Goal: Task Accomplishment & Management: Use online tool/utility

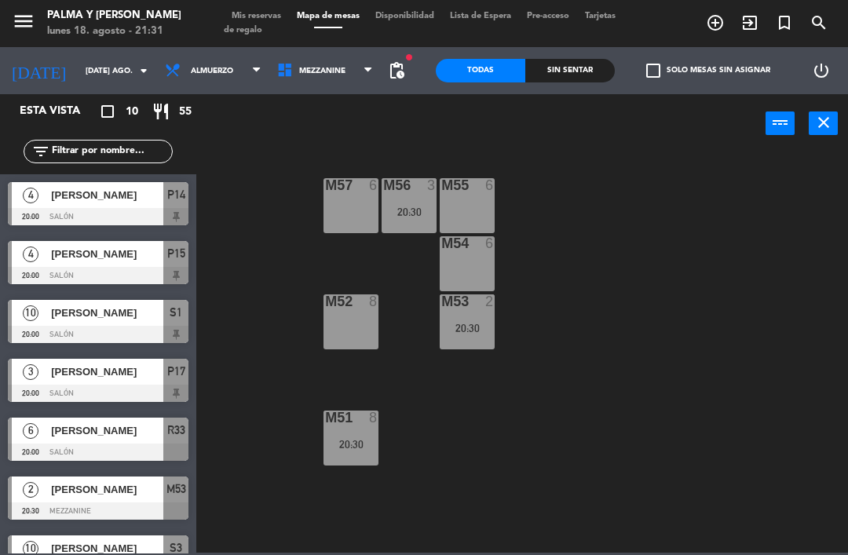
click at [95, 63] on input "[DATE] ago." at bounding box center [132, 71] width 108 height 24
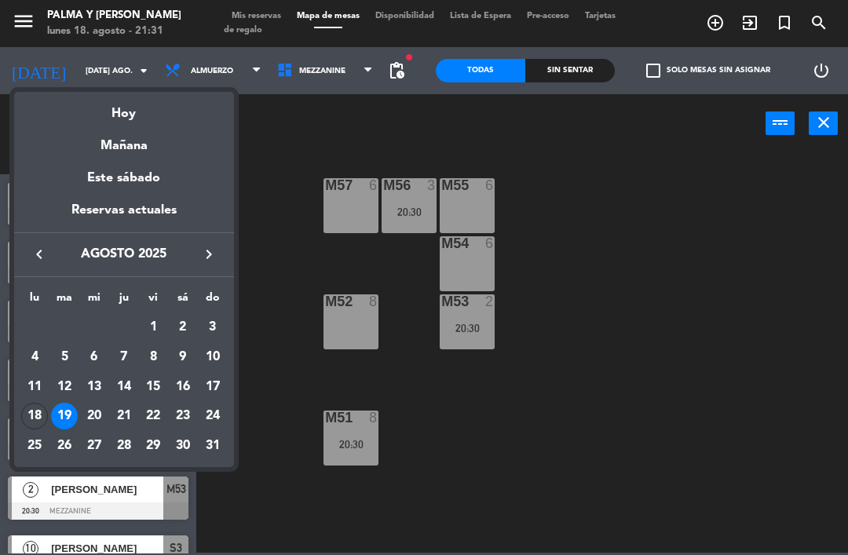
click at [129, 108] on div "Hoy" at bounding box center [124, 108] width 220 height 32
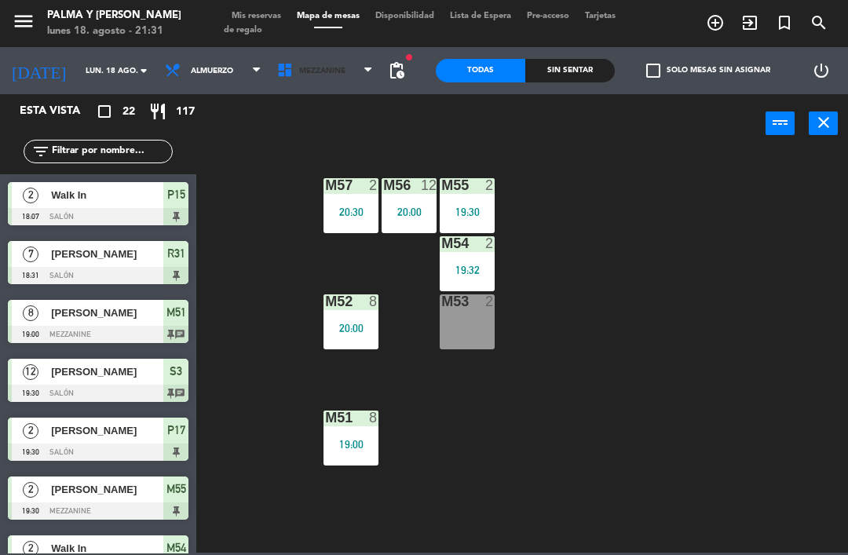
click at [320, 86] on span "Mezzanine" at bounding box center [325, 70] width 112 height 35
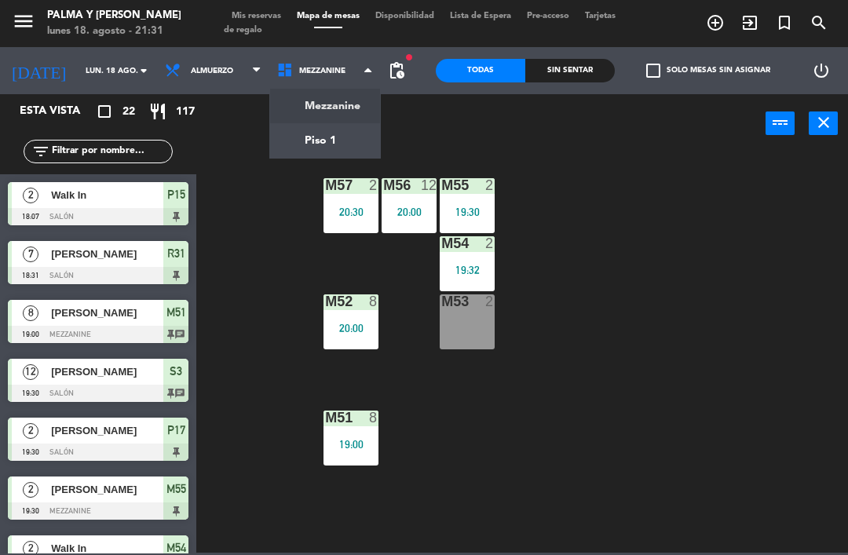
click at [312, 144] on ng-component "menu Palma y [PERSON_NAME] lunes 18. agosto - 21:31 Mis reservas Mapa de mesas …" at bounding box center [424, 276] width 848 height 553
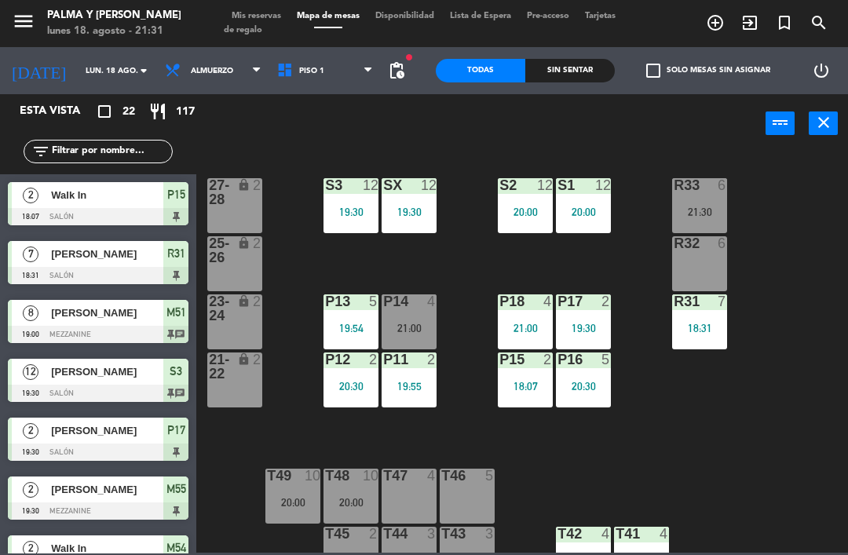
click at [570, 62] on div "Sin sentar" at bounding box center [570, 71] width 90 height 24
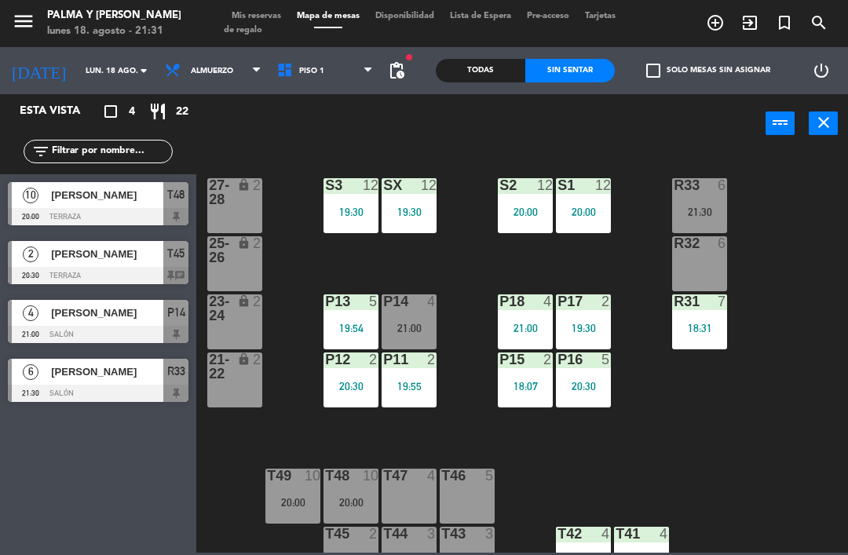
click at [64, 214] on div at bounding box center [98, 216] width 181 height 17
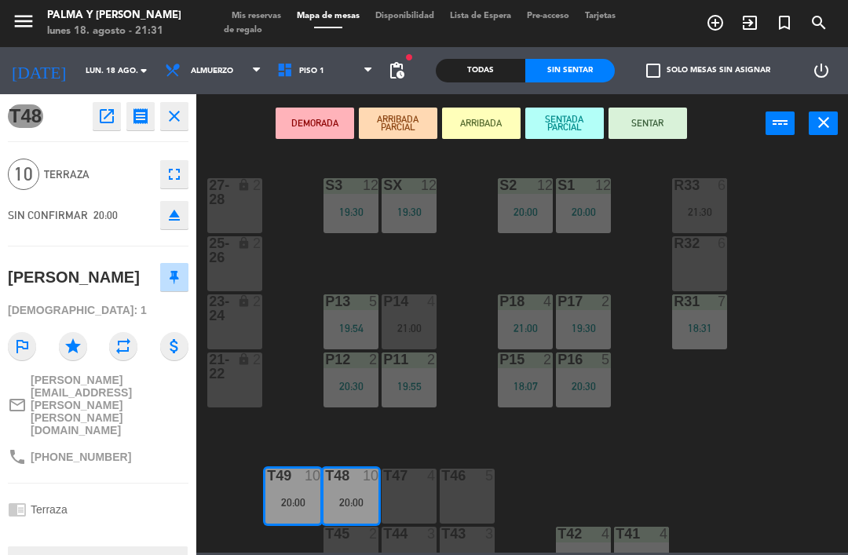
click at [97, 119] on icon "open_in_new" at bounding box center [106, 116] width 19 height 19
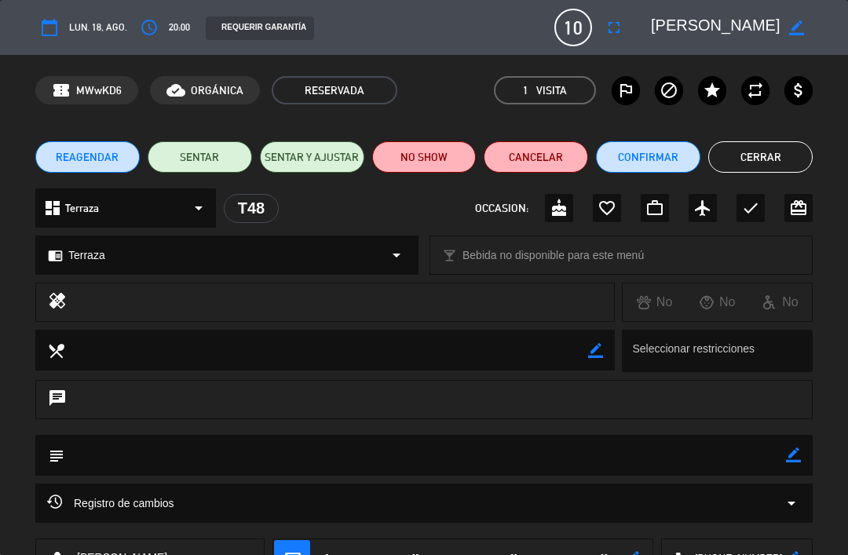
click at [417, 168] on button "NO SHOW" at bounding box center [424, 156] width 104 height 31
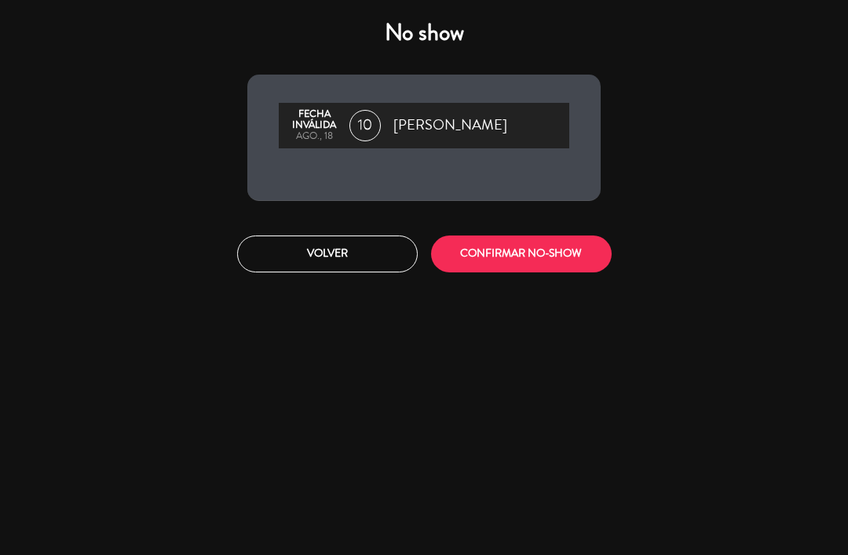
click at [486, 261] on button "CONFIRMAR NO-SHOW" at bounding box center [521, 254] width 181 height 37
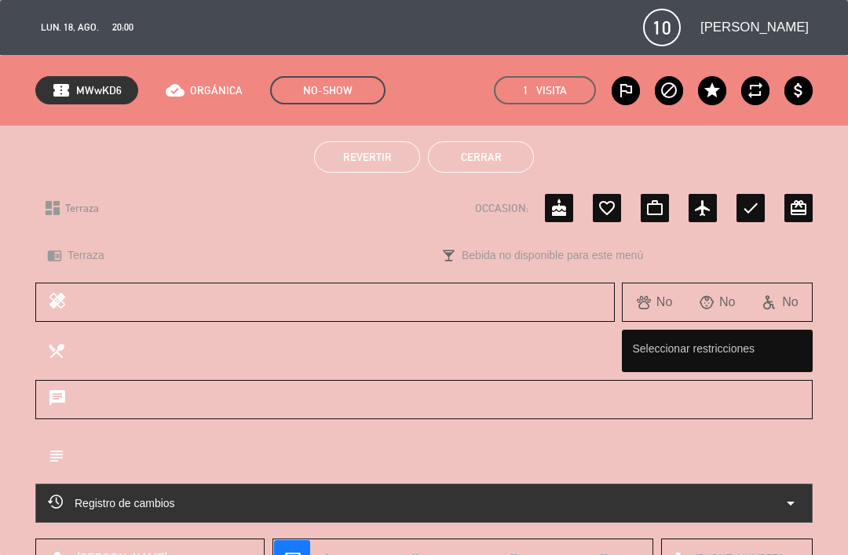
click at [452, 156] on button "Cerrar" at bounding box center [481, 156] width 106 height 31
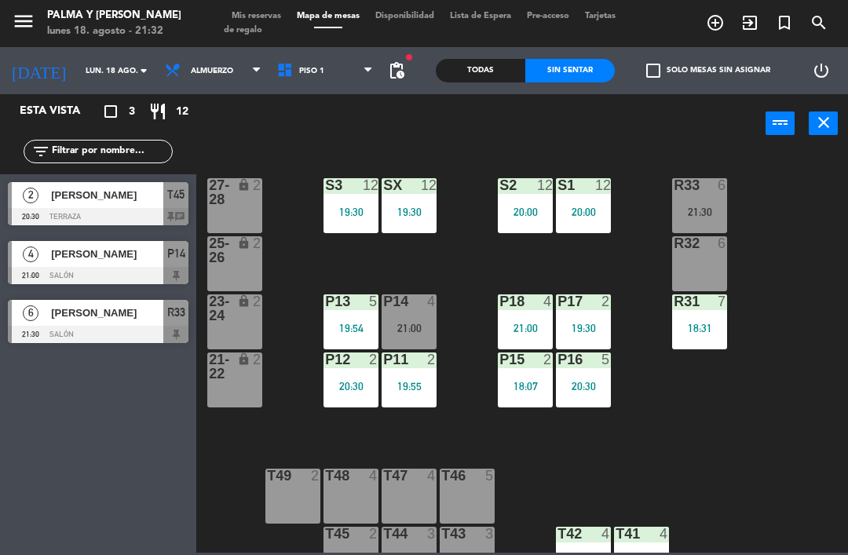
click at [118, 317] on span "[PERSON_NAME]" at bounding box center [107, 313] width 112 height 16
click at [718, 218] on div "R33 6 21:30" at bounding box center [699, 205] width 55 height 55
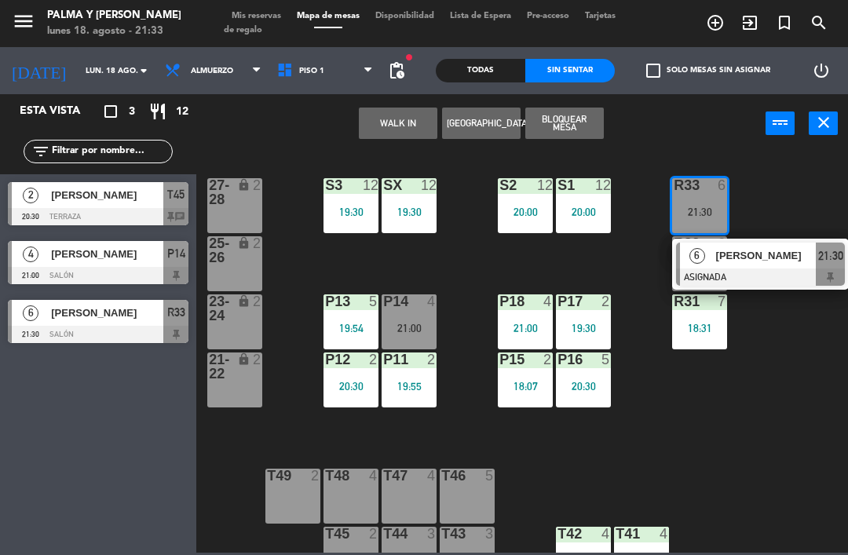
click at [774, 254] on span "[PERSON_NAME]" at bounding box center [766, 255] width 101 height 16
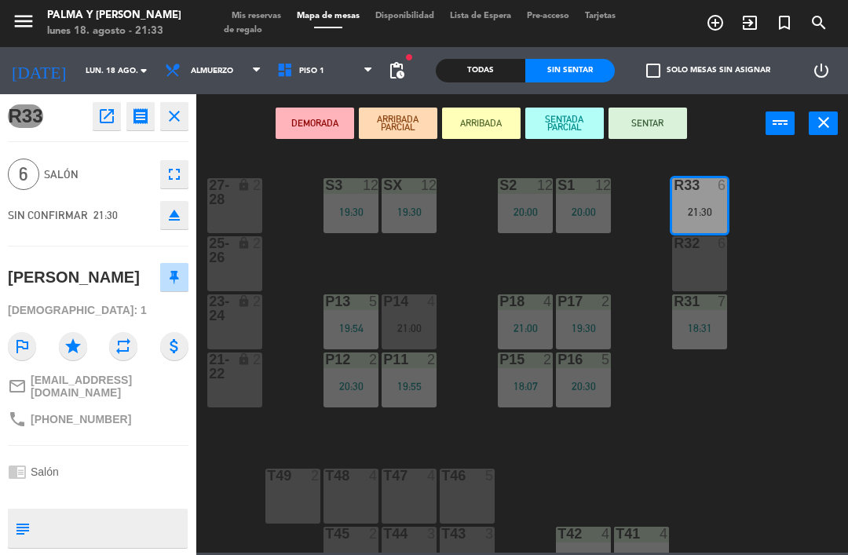
click at [705, 272] on div "R32 6" at bounding box center [699, 263] width 55 height 55
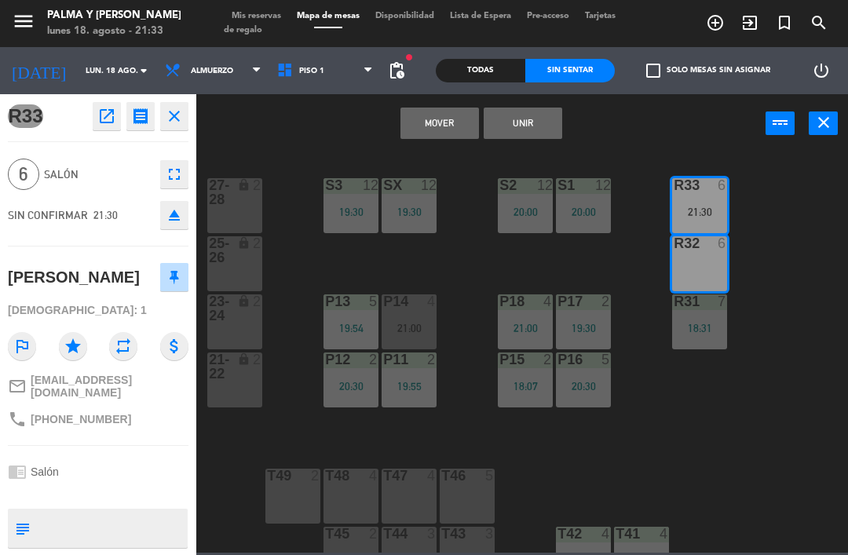
click at [439, 129] on button "Mover" at bounding box center [440, 123] width 79 height 31
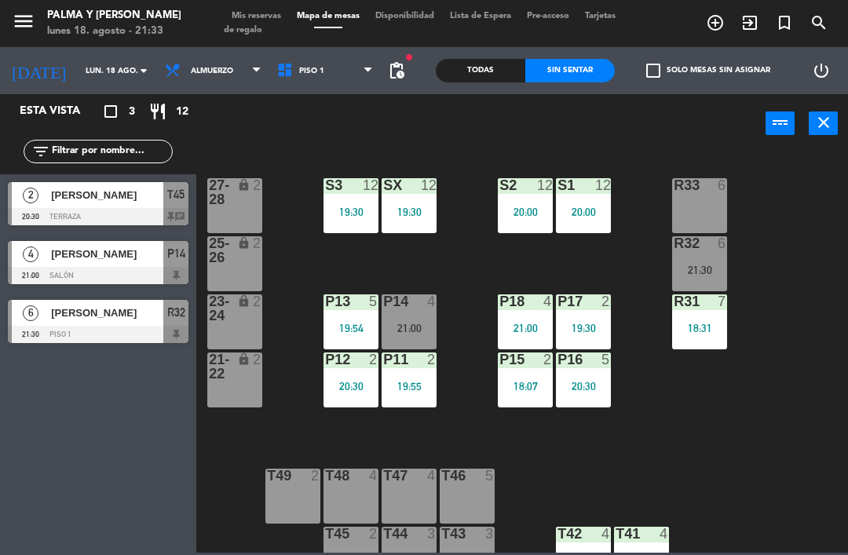
click at [690, 268] on div "21:30" at bounding box center [699, 270] width 55 height 11
click at [702, 270] on div "21:30" at bounding box center [699, 270] width 55 height 11
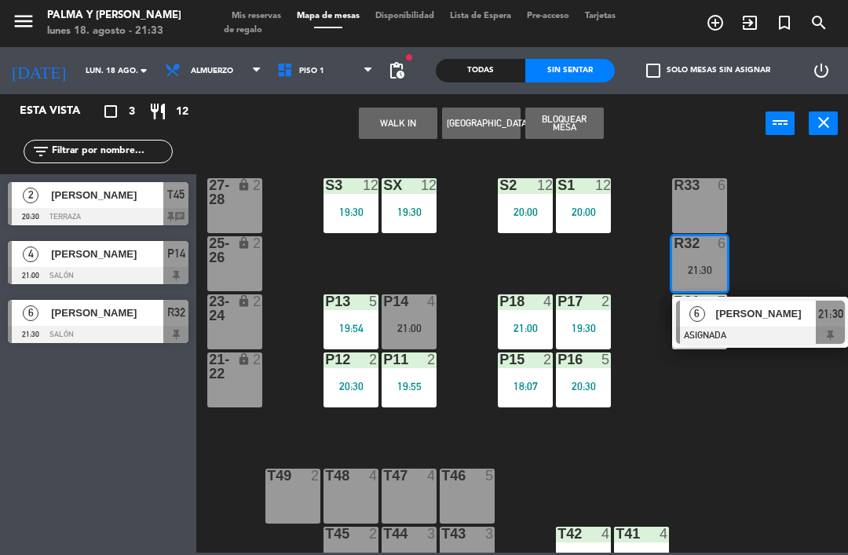
click at [777, 322] on span "[PERSON_NAME]" at bounding box center [766, 314] width 101 height 16
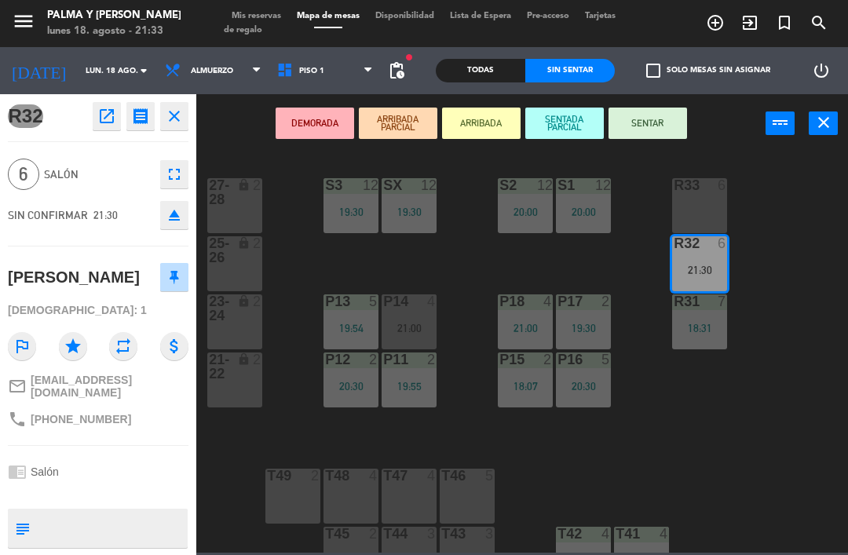
click at [683, 135] on button "SENTAR" at bounding box center [648, 123] width 79 height 31
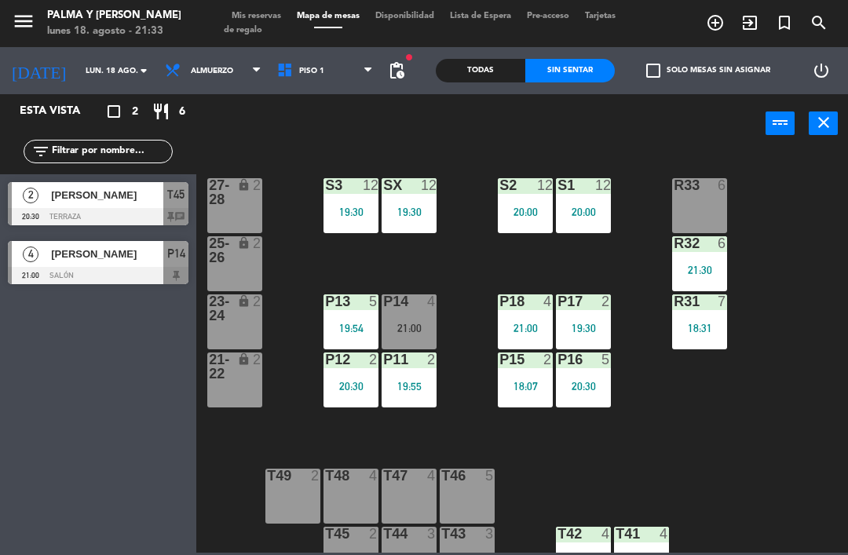
click at [842, 496] on div "R33 6 S1 12 20:00 S2 12 20:00 S3 12 19:30 SX 12 19:30 27-28 lock 2 R32 6 21:30 …" at bounding box center [526, 352] width 643 height 402
click at [78, 78] on input "lun. 18 ago." at bounding box center [132, 71] width 108 height 24
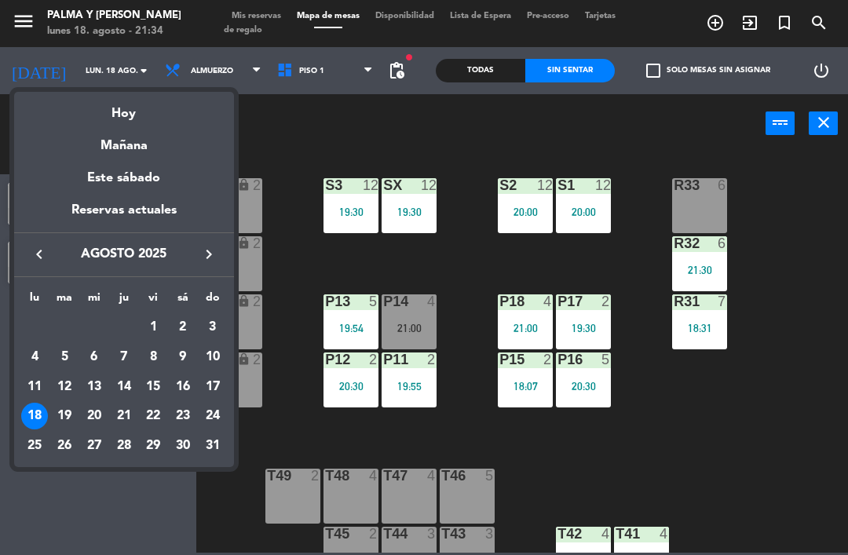
click at [112, 150] on div "Mañana" at bounding box center [124, 140] width 220 height 32
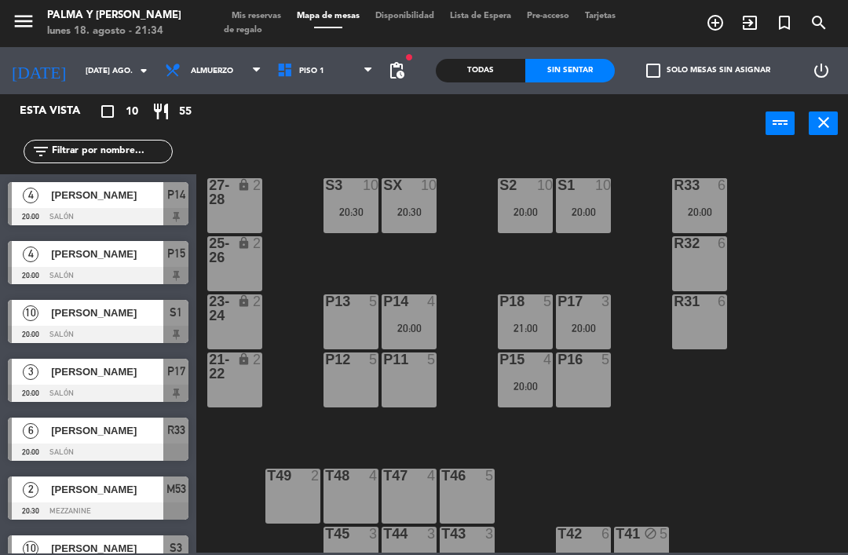
click at [837, 330] on div "R33 6 20:00 S1 10 20:00 S2 10 20:00 S3 10 20:30 SX 10 20:30 27-28 lock 2 R32 6 …" at bounding box center [526, 352] width 643 height 402
click at [331, 77] on span "Piso 1" at bounding box center [325, 70] width 112 height 35
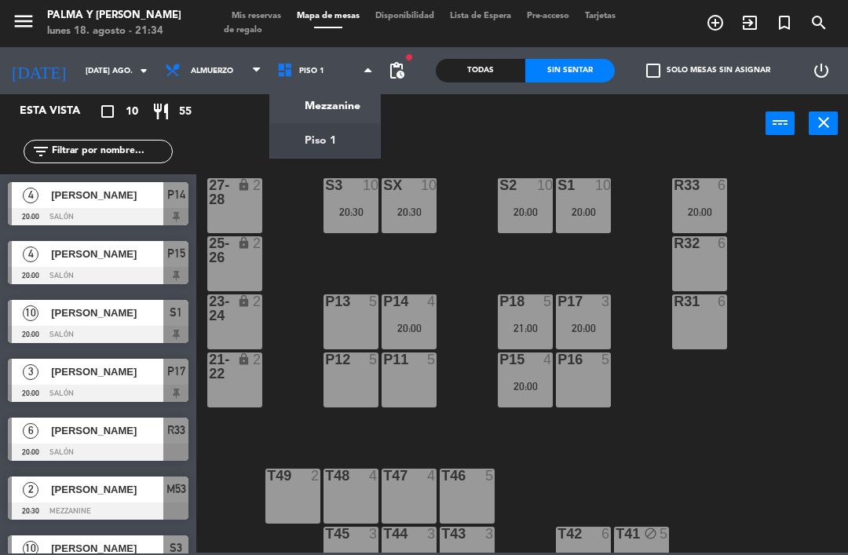
click at [328, 121] on ng-component "menu Palma y [PERSON_NAME] lunes 18. agosto - 21:34 Mis reservas Mapa de mesas …" at bounding box center [424, 276] width 848 height 553
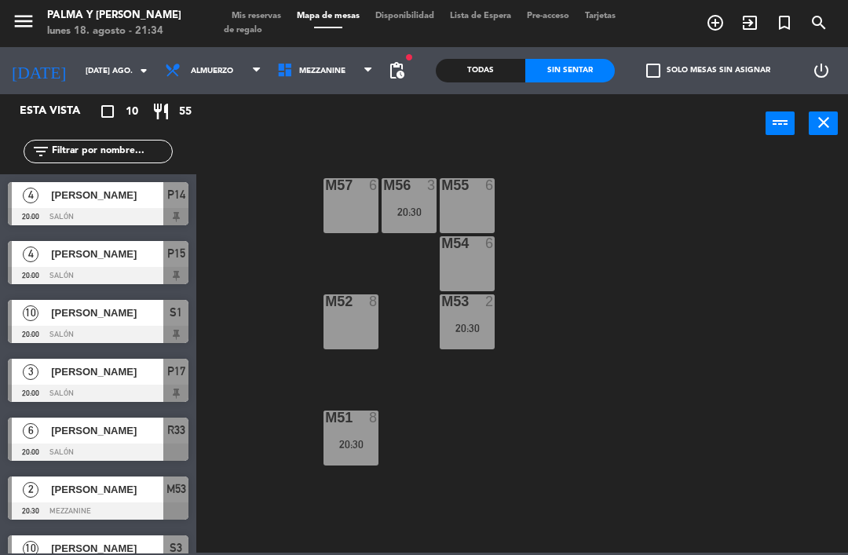
click at [328, 67] on span "Mezzanine" at bounding box center [322, 71] width 46 height 9
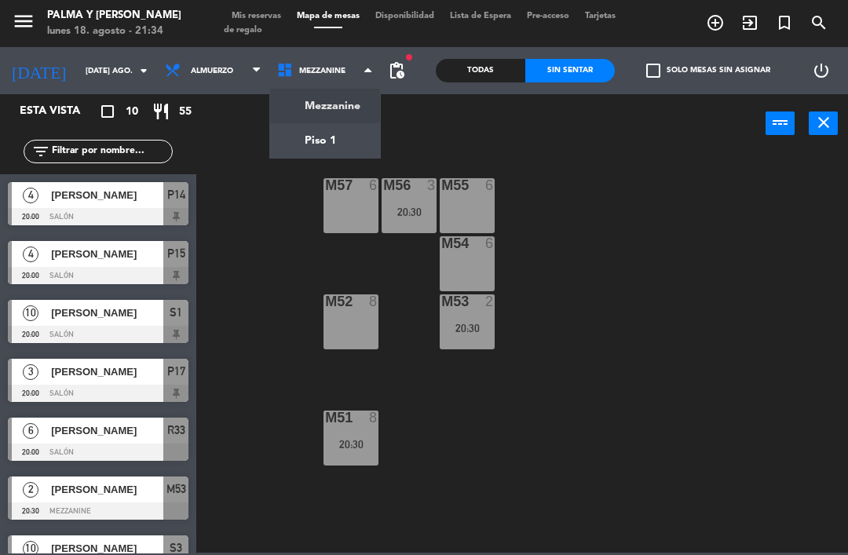
click at [325, 133] on ng-component "menu Palma y [PERSON_NAME] lunes 18. agosto - 21:34 Mis reservas Mapa de mesas …" at bounding box center [424, 276] width 848 height 553
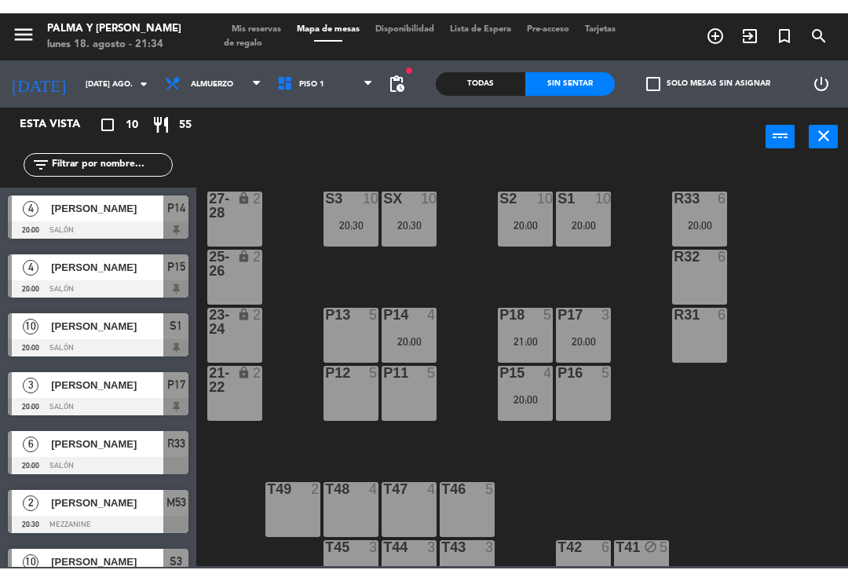
scroll to position [16, 0]
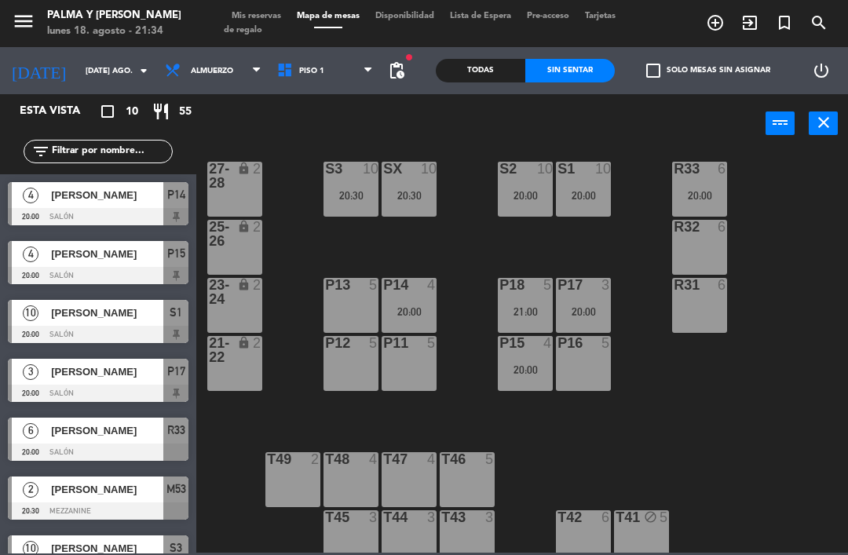
click at [809, 232] on div "R33 6 20:00 S1 10 20:00 S2 10 20:00 S3 10 20:30 SX 10 20:30 27-28 lock 2 R32 6 …" at bounding box center [526, 352] width 643 height 402
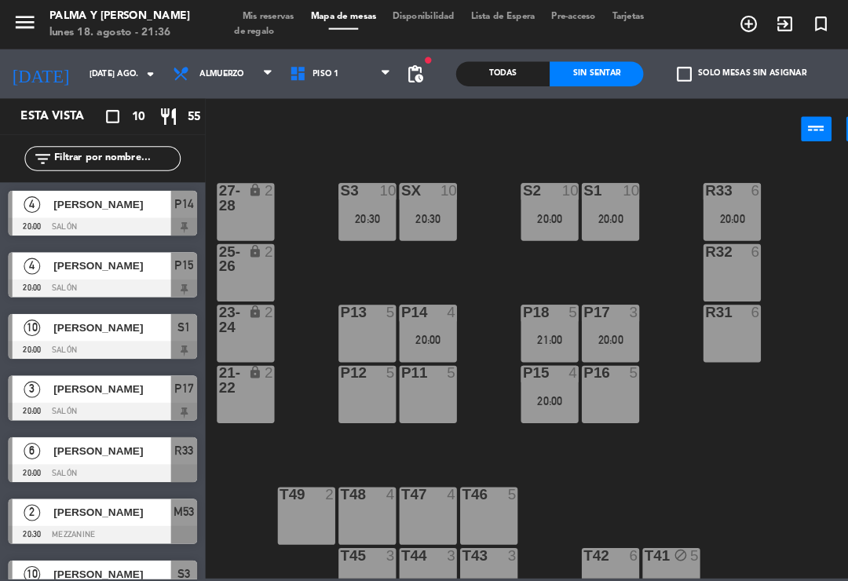
scroll to position [5, 0]
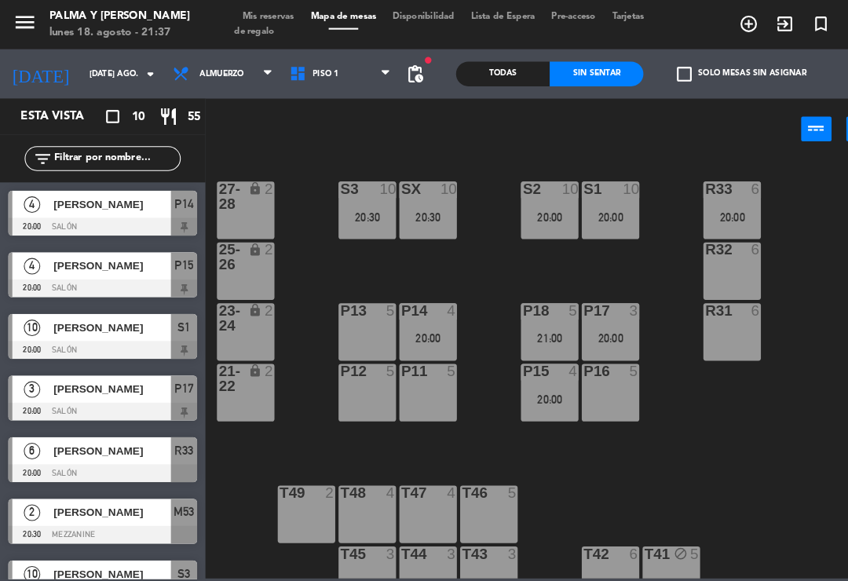
click at [767, 467] on div "R33 6 20:00 S1 10 20:00 S2 10 20:00 S3 10 20:30 SX 10 20:30 27-28 lock 2 R32 6 …" at bounding box center [526, 352] width 643 height 402
click at [78, 75] on input "[DATE] ago." at bounding box center [132, 71] width 108 height 24
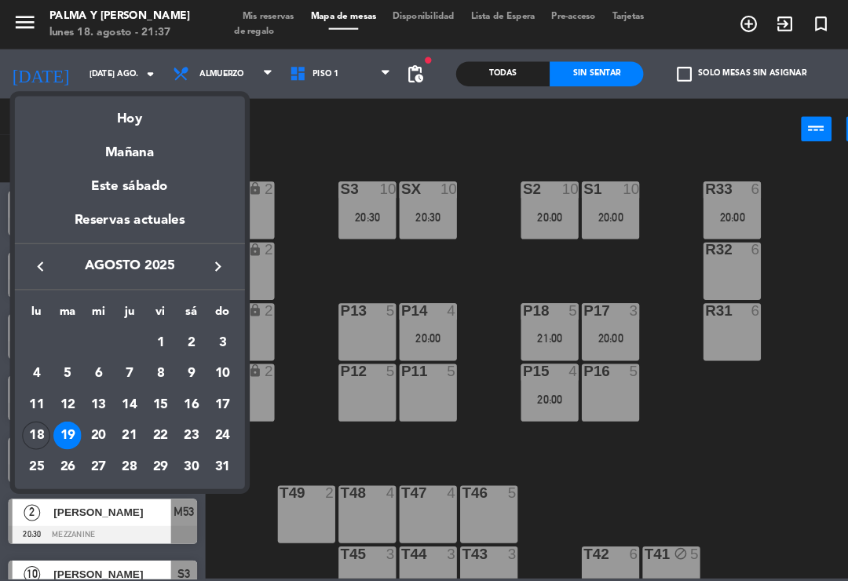
click at [119, 124] on div "Mañana" at bounding box center [124, 140] width 220 height 32
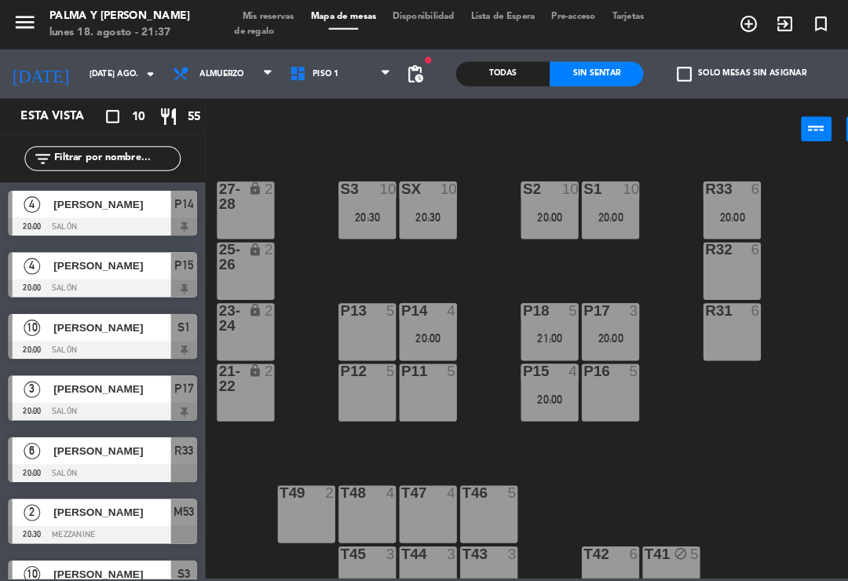
click at [78, 76] on input "[DATE] ago." at bounding box center [132, 71] width 108 height 24
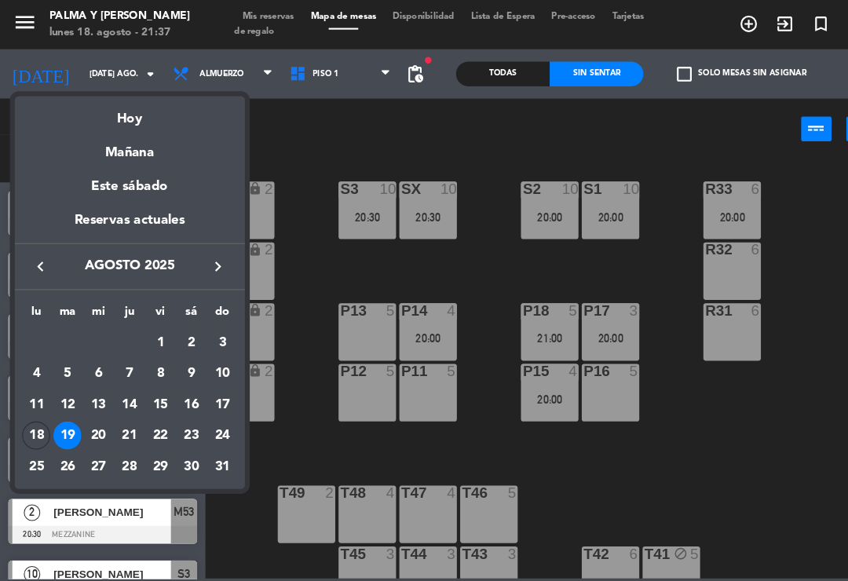
click at [124, 116] on div "Hoy" at bounding box center [124, 108] width 220 height 32
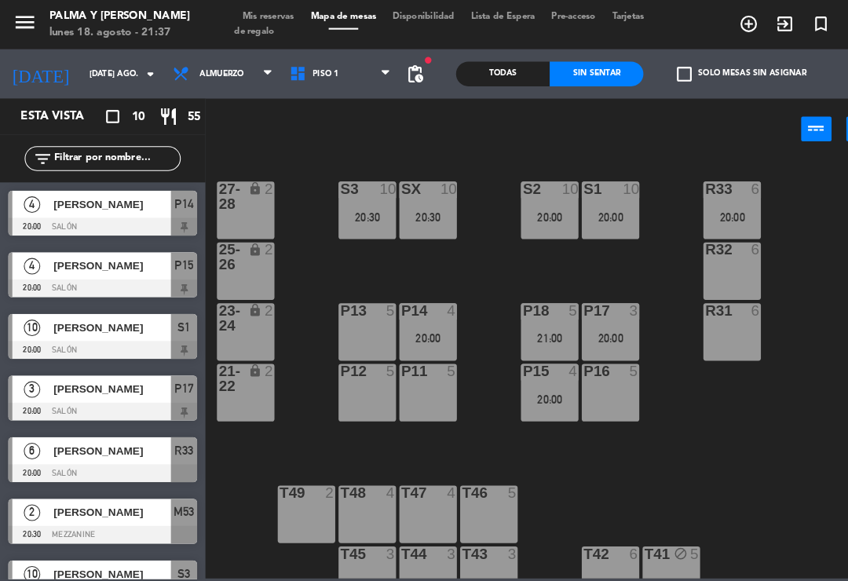
type input "lun. 18 ago."
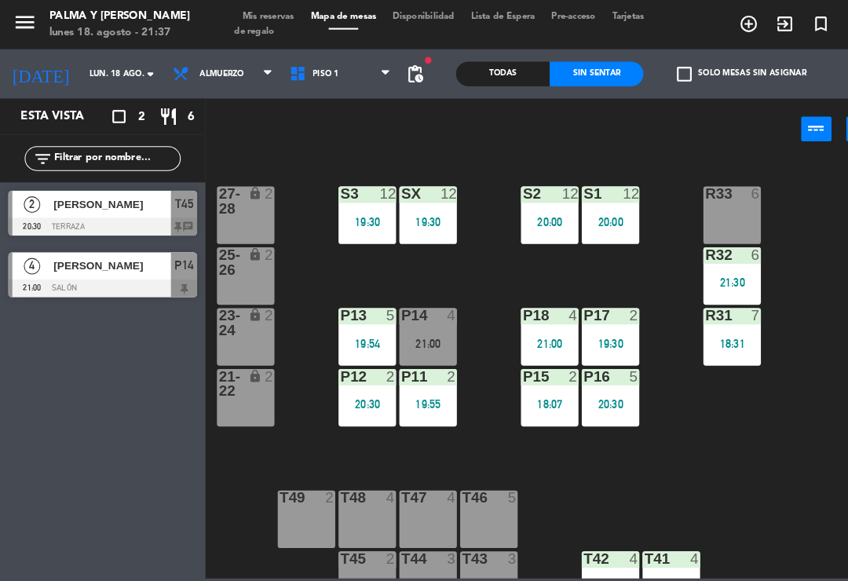
click at [587, 326] on div "19:30" at bounding box center [583, 328] width 55 height 11
click at [801, 180] on div "R33 6 S1 12 20:00 S2 12 20:00 S3 12 19:30 SX 12 19:30 27-28 lock 2 R32 6 21:30 …" at bounding box center [526, 352] width 643 height 402
click at [602, 301] on div "2" at bounding box center [606, 302] width 9 height 14
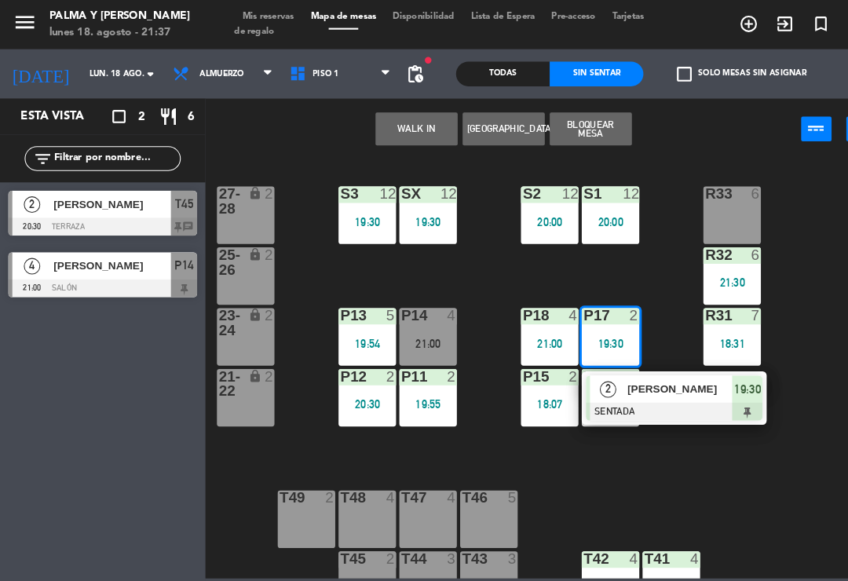
click at [623, 366] on span "[PERSON_NAME]" at bounding box center [650, 372] width 101 height 16
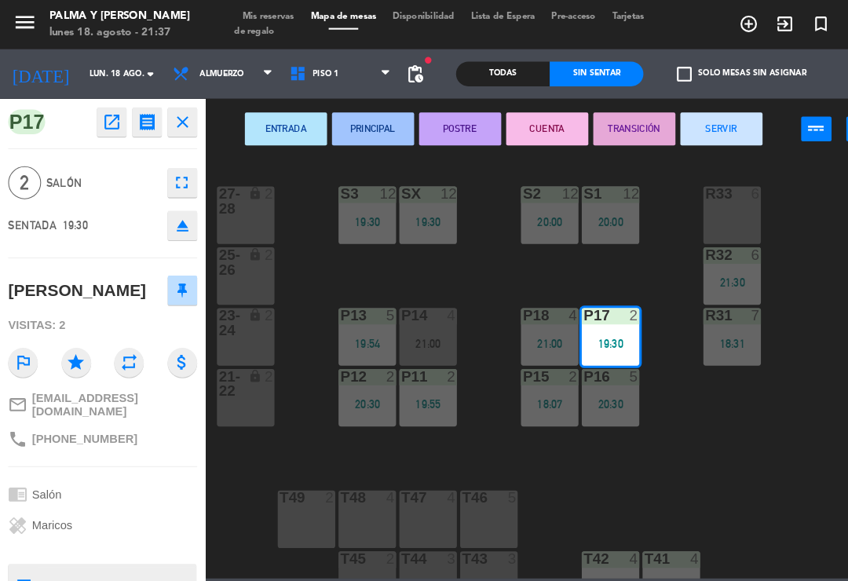
click at [690, 130] on button "SERVIR" at bounding box center [689, 123] width 79 height 31
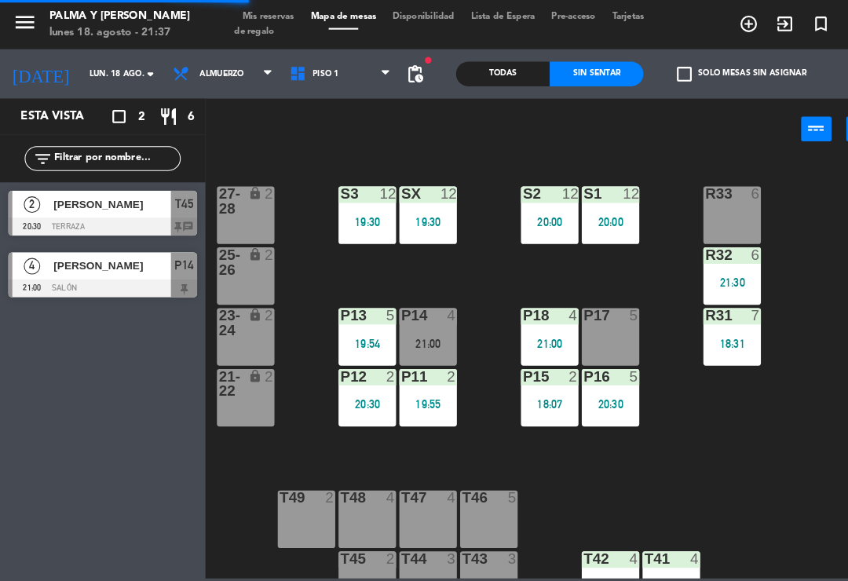
click at [740, 444] on div "R33 6 S1 12 20:00 S2 12 20:00 S3 12 19:30 SX 12 19:30 27-28 lock 2 R32 6 21:30 …" at bounding box center [526, 352] width 643 height 402
click at [334, 64] on span "Piso 1" at bounding box center [325, 70] width 112 height 35
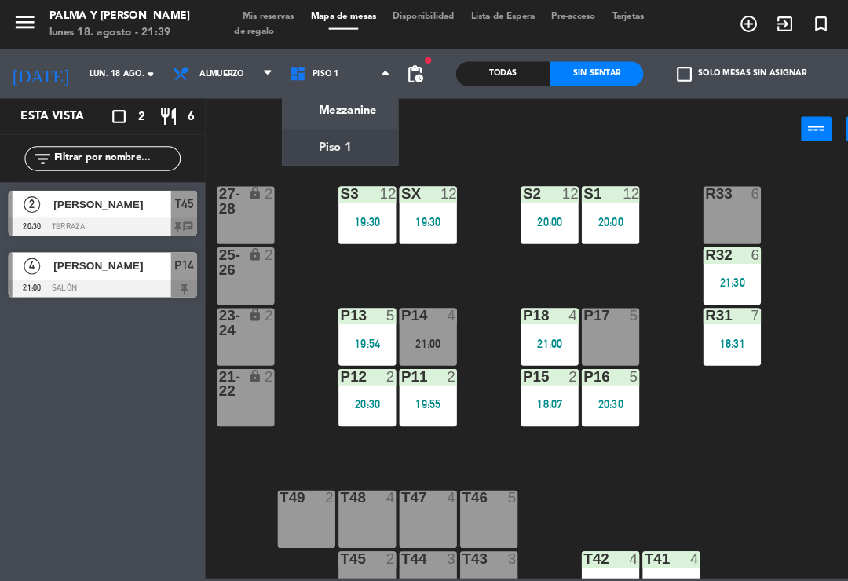
click at [719, 414] on div "R33 6 S1 12 20:00 S2 12 20:00 S3 12 19:30 SX 12 19:30 27-28 lock 2 R32 6 21:30 …" at bounding box center [526, 352] width 643 height 402
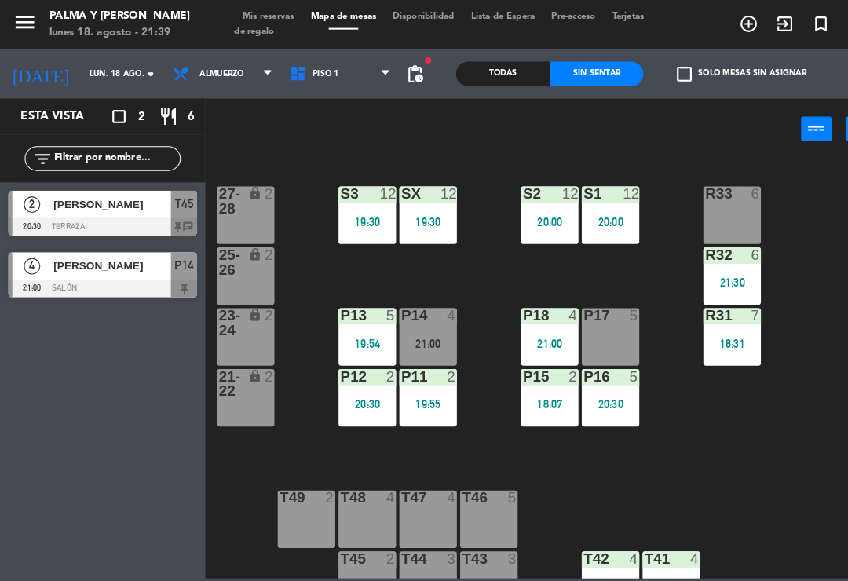
click at [262, 20] on span "Mis reservas" at bounding box center [256, 16] width 65 height 9
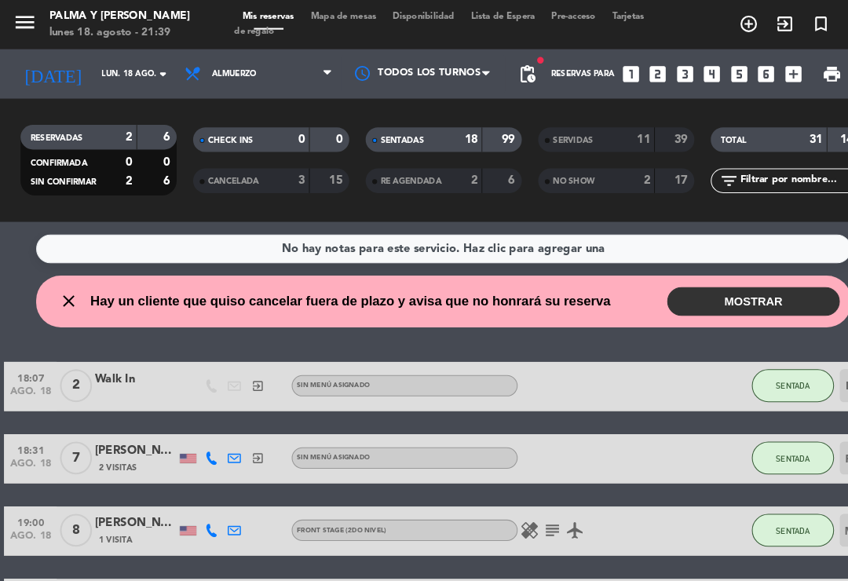
click at [247, 174] on span "CANCELADA" at bounding box center [223, 174] width 49 height 8
click at [580, 181] on div "NO SHOW 2 17" at bounding box center [588, 173] width 149 height 24
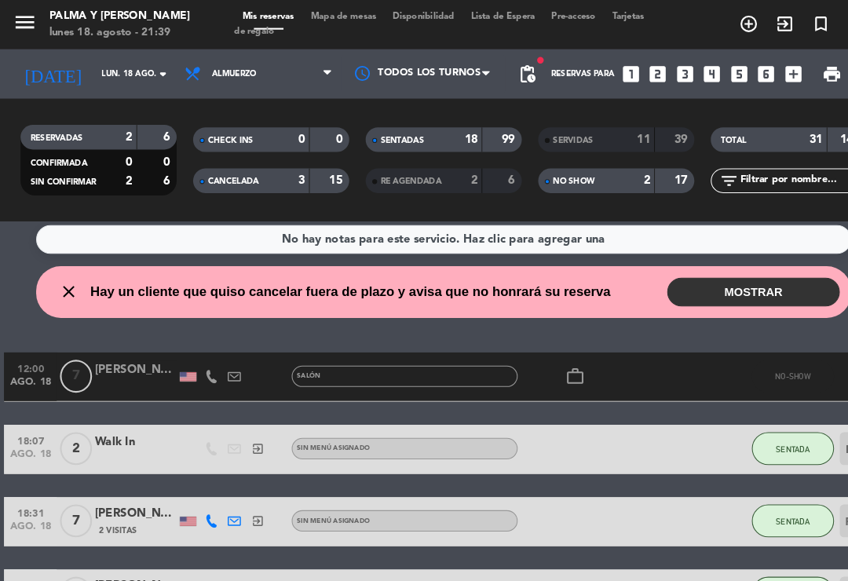
click at [350, 35] on div "Mis reservas Mapa de mesas Disponibilidad Lista de Espera Pre-acceso Tarjetas d…" at bounding box center [424, 23] width 401 height 28
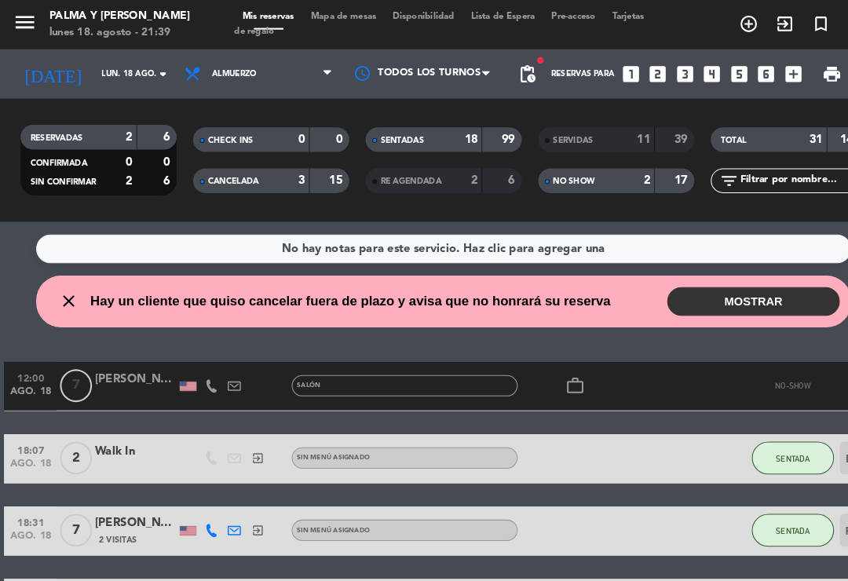
scroll to position [-1, 0]
click at [339, 20] on span "Mapa de mesas" at bounding box center [328, 16] width 79 height 9
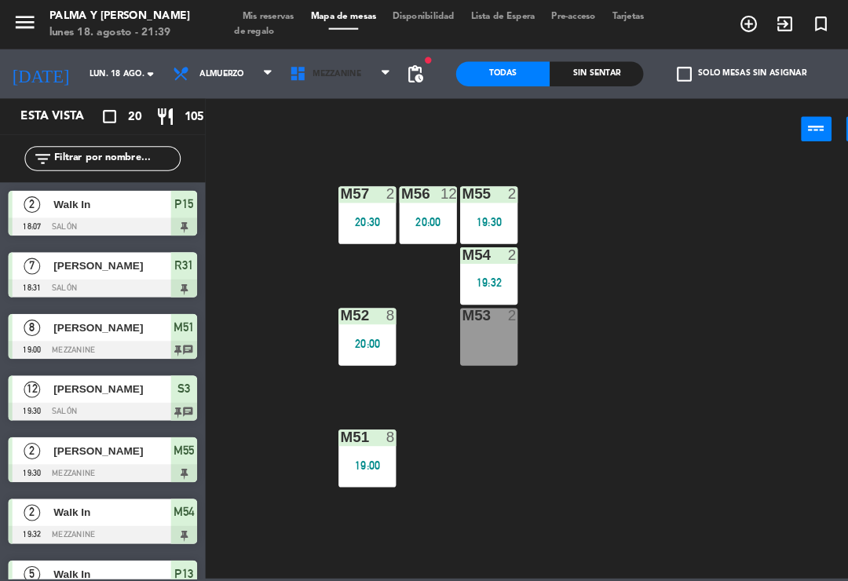
click at [339, 71] on span "Mezzanine" at bounding box center [325, 70] width 112 height 35
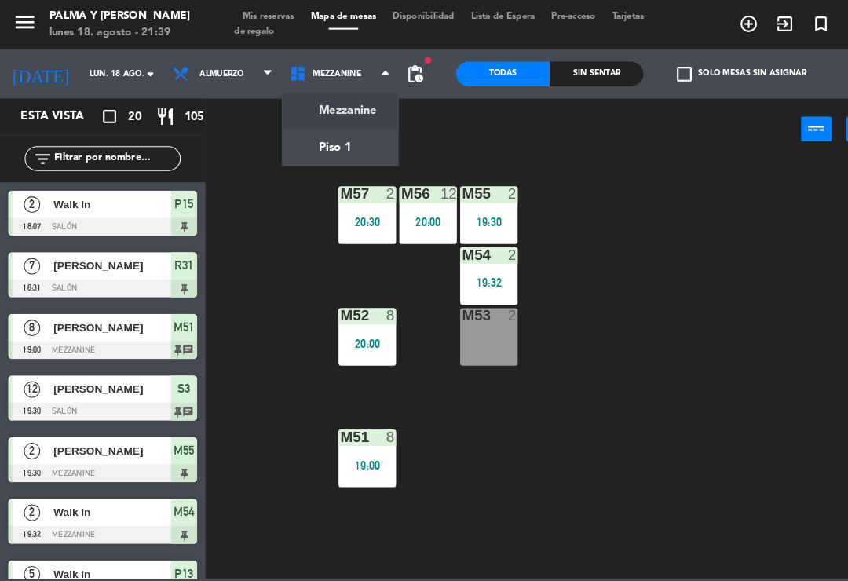
click at [343, 141] on ng-component "menu Palma y [PERSON_NAME] lunes 18. agosto - 21:39 Mis reservas Mapa de mesas …" at bounding box center [424, 276] width 848 height 553
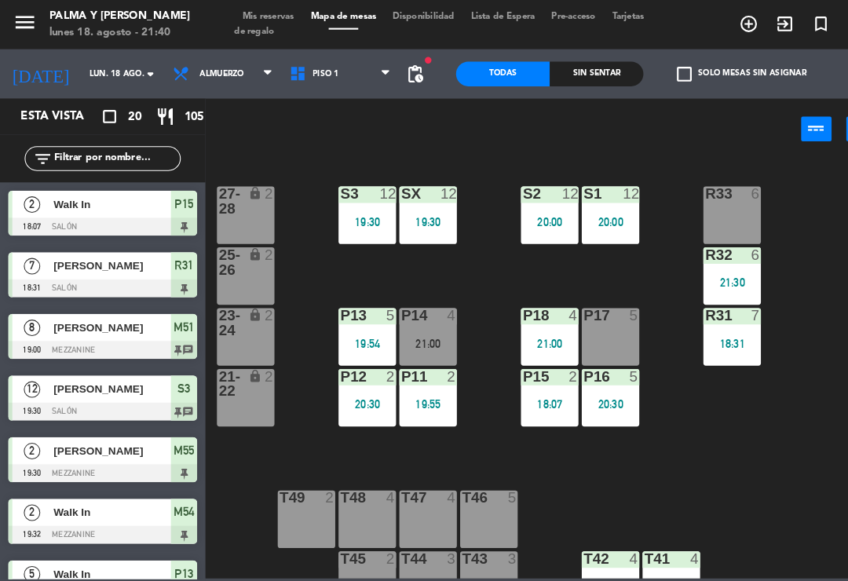
click at [90, 143] on input "text" at bounding box center [111, 151] width 122 height 17
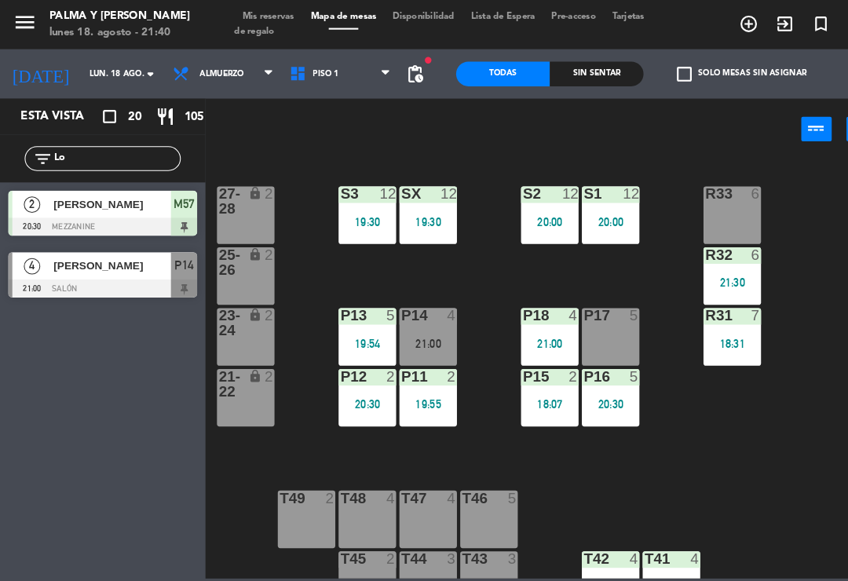
click at [802, 206] on div "R33 6 S1 12 20:00 S2 12 20:00 S3 12 19:30 SX 12 19:30 27-28 lock 2 R32 6 21:30 …" at bounding box center [526, 352] width 643 height 402
click at [99, 160] on input "Lo" at bounding box center [111, 151] width 122 height 17
type input "L"
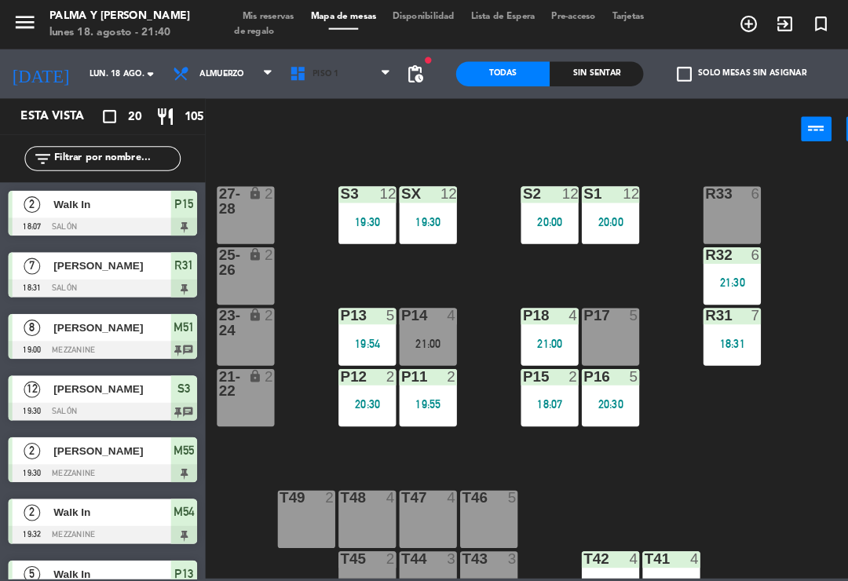
click at [334, 73] on span "Piso 1" at bounding box center [325, 70] width 112 height 35
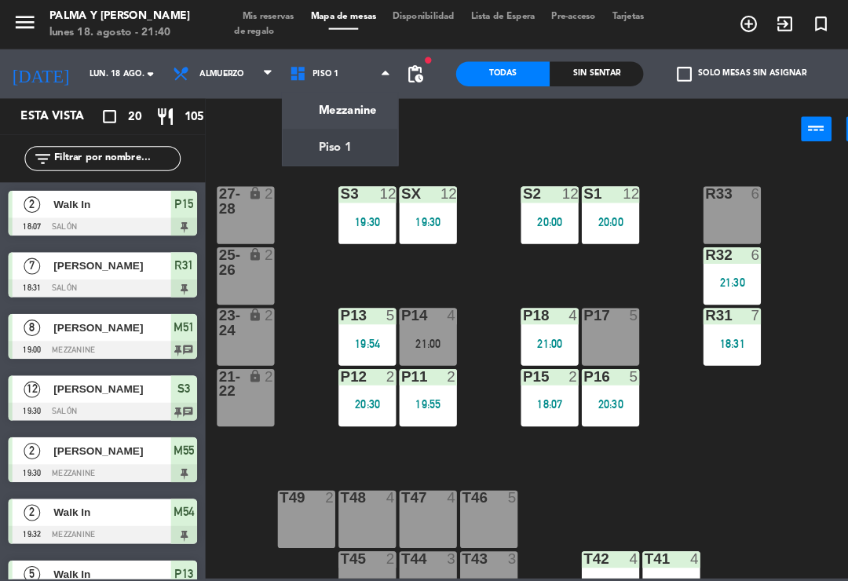
click at [323, 94] on ng-component "menu Palma y [PERSON_NAME] lunes 18. agosto - 21:40 Mis reservas Mapa de mesas …" at bounding box center [424, 276] width 848 height 553
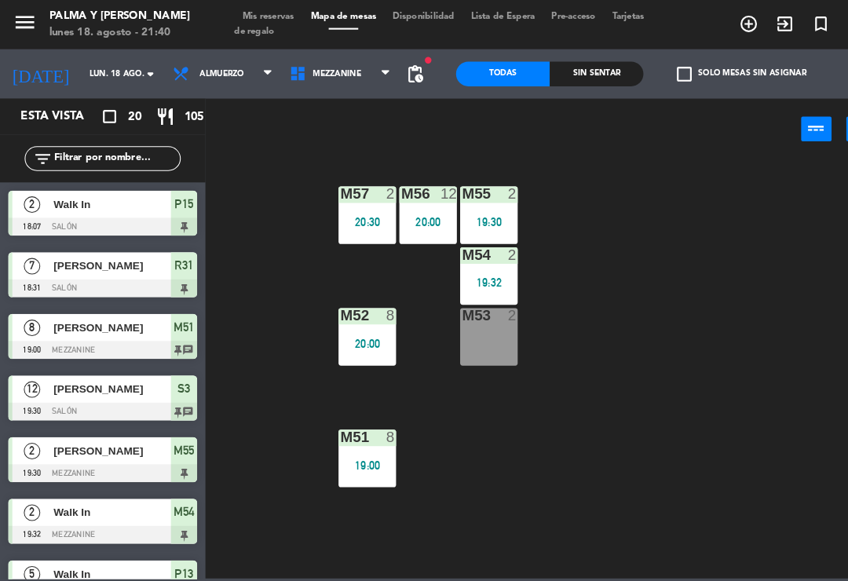
click at [476, 331] on div "M53 2" at bounding box center [467, 322] width 55 height 55
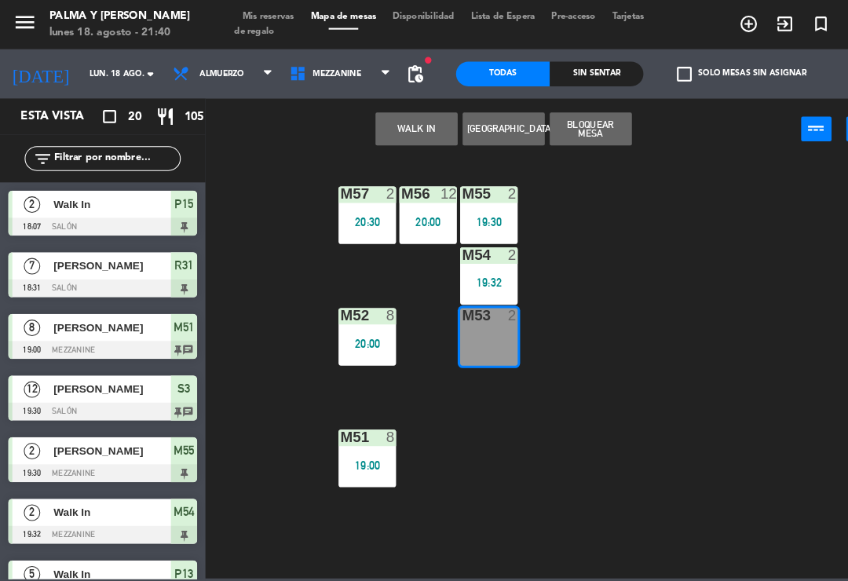
click at [400, 124] on button "WALK IN" at bounding box center [398, 123] width 79 height 31
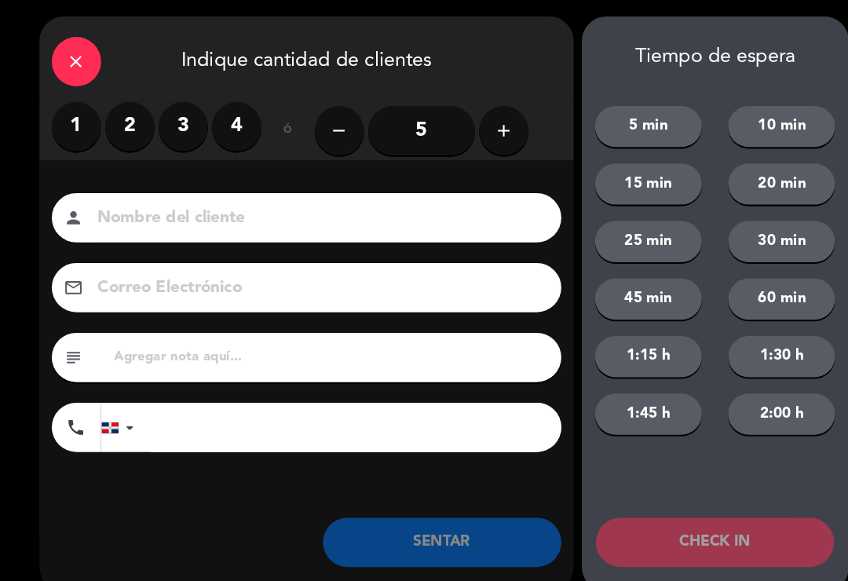
click at [117, 137] on label "2" at bounding box center [124, 120] width 47 height 47
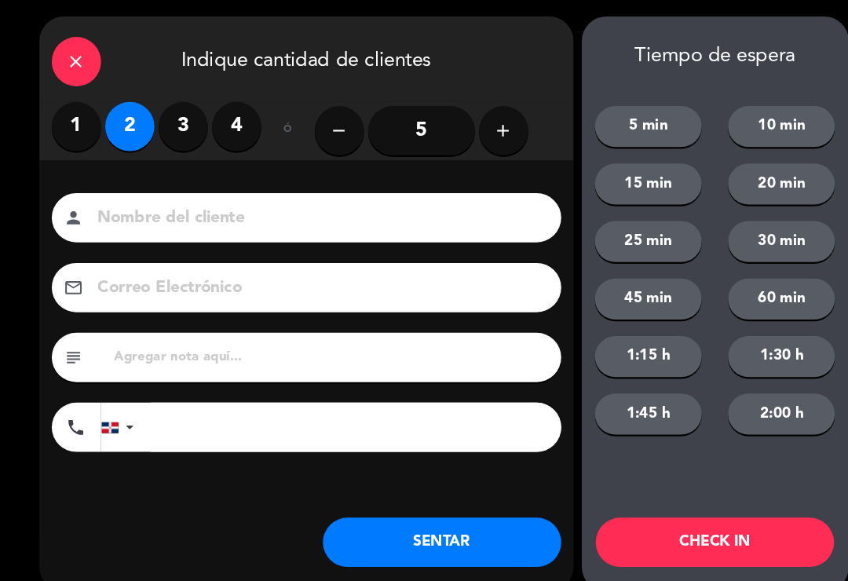
click at [269, 210] on input at bounding box center [304, 208] width 424 height 27
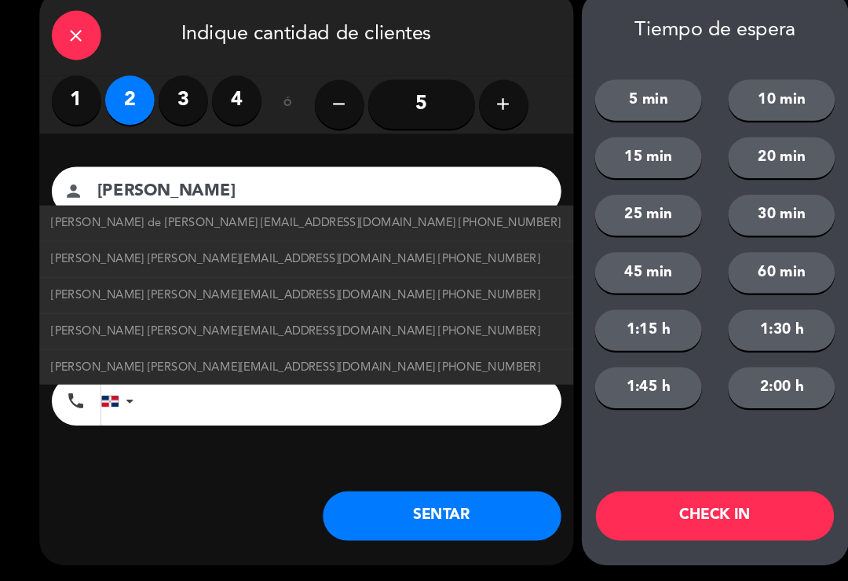
type input "[PERSON_NAME]"
click at [481, 495] on button "SENTAR" at bounding box center [423, 518] width 228 height 47
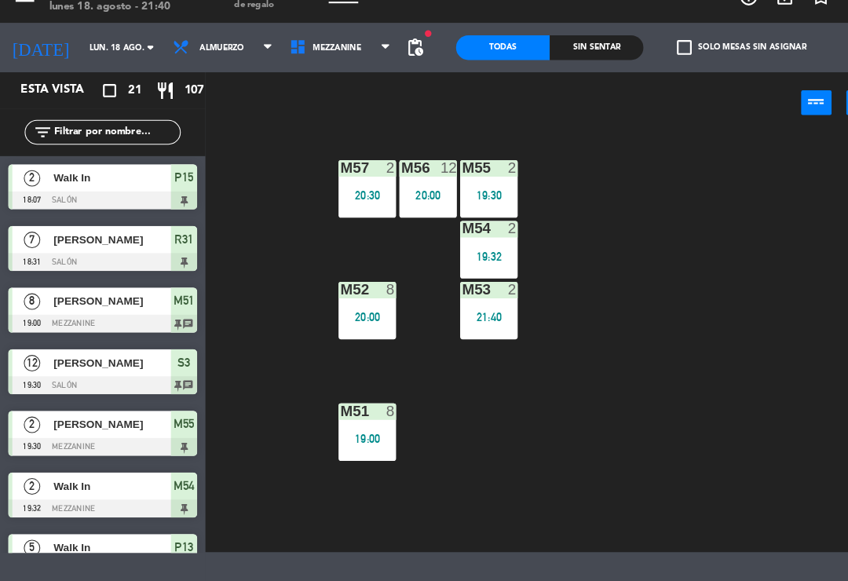
click at [363, 207] on div "M57 2 20:30" at bounding box center [351, 205] width 55 height 55
click at [477, 178] on div "M55 2 19:30" at bounding box center [467, 205] width 55 height 55
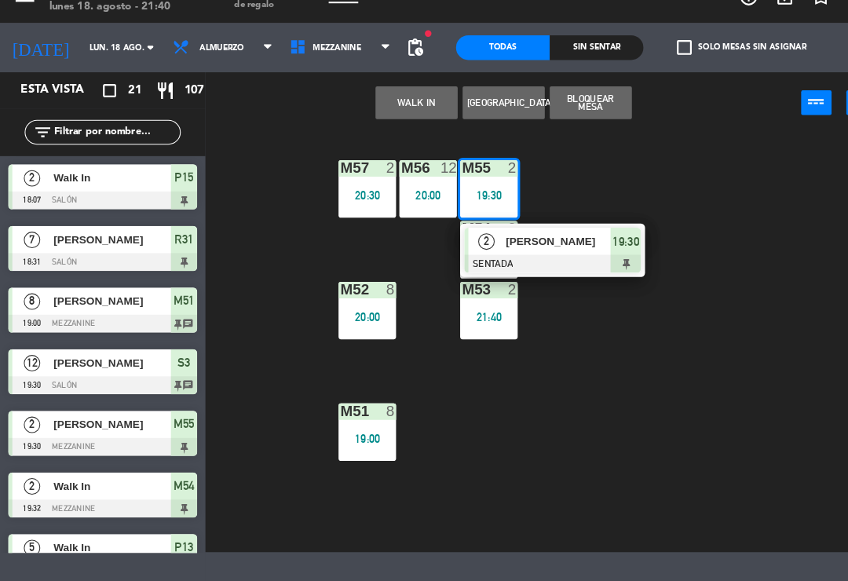
click at [525, 247] on span "[PERSON_NAME]" at bounding box center [534, 255] width 101 height 16
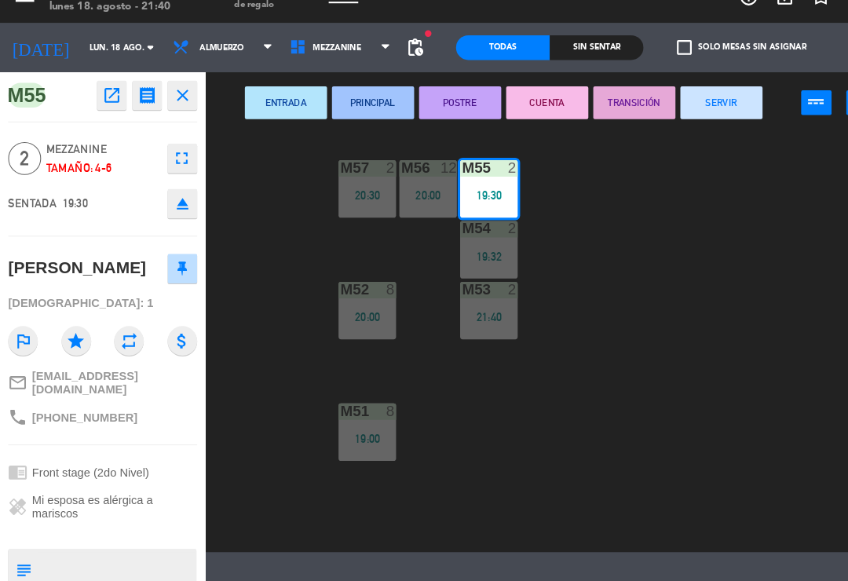
click at [687, 108] on button "SERVIR" at bounding box center [689, 123] width 79 height 31
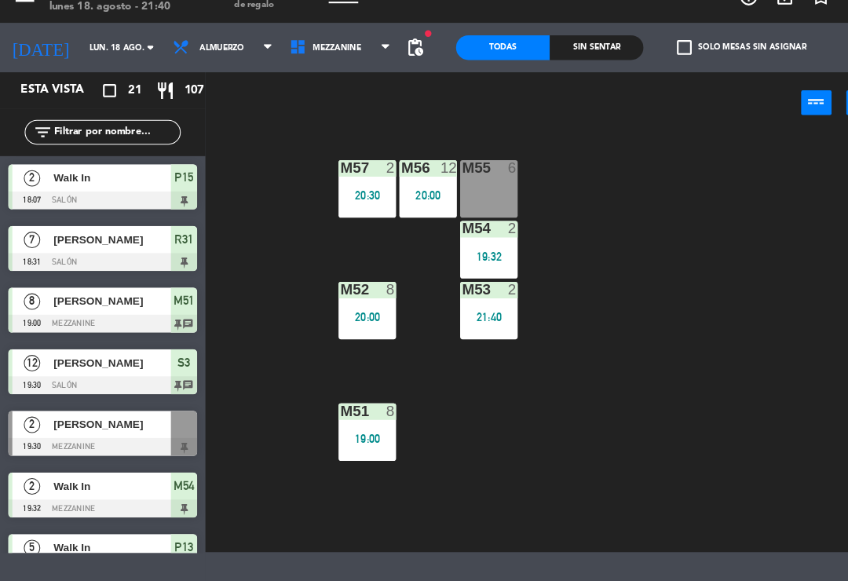
click at [471, 236] on div "M54 2 19:32" at bounding box center [467, 263] width 55 height 55
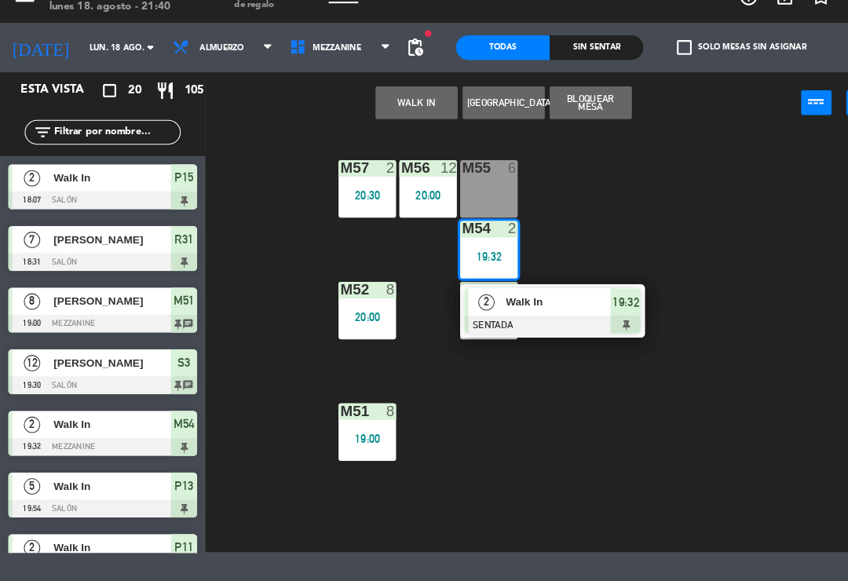
click at [525, 306] on span "Walk In" at bounding box center [534, 314] width 101 height 16
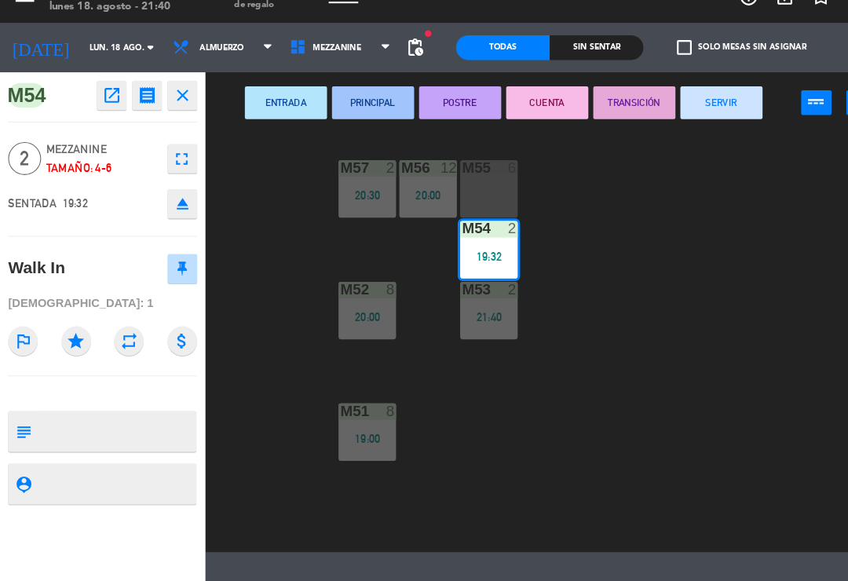
click at [693, 108] on button "SERVIR" at bounding box center [689, 123] width 79 height 31
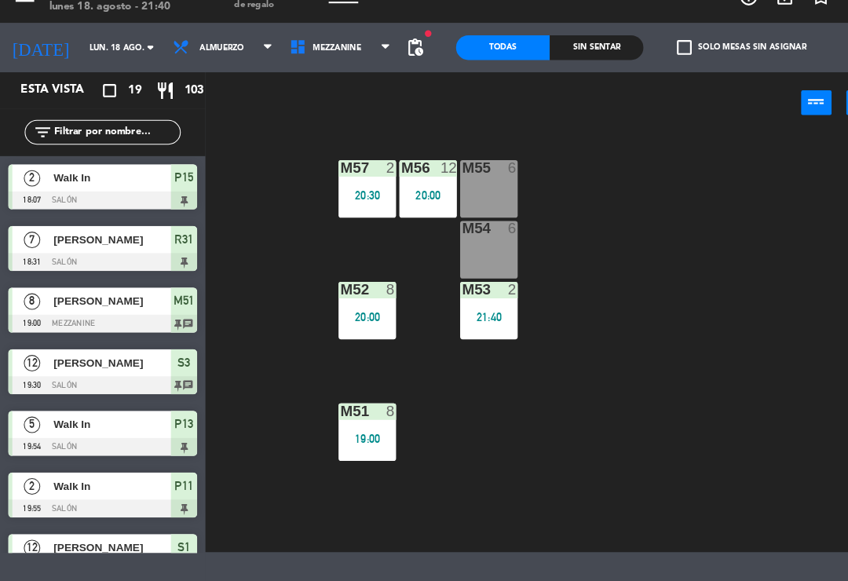
click at [339, 295] on div at bounding box center [352, 302] width 26 height 14
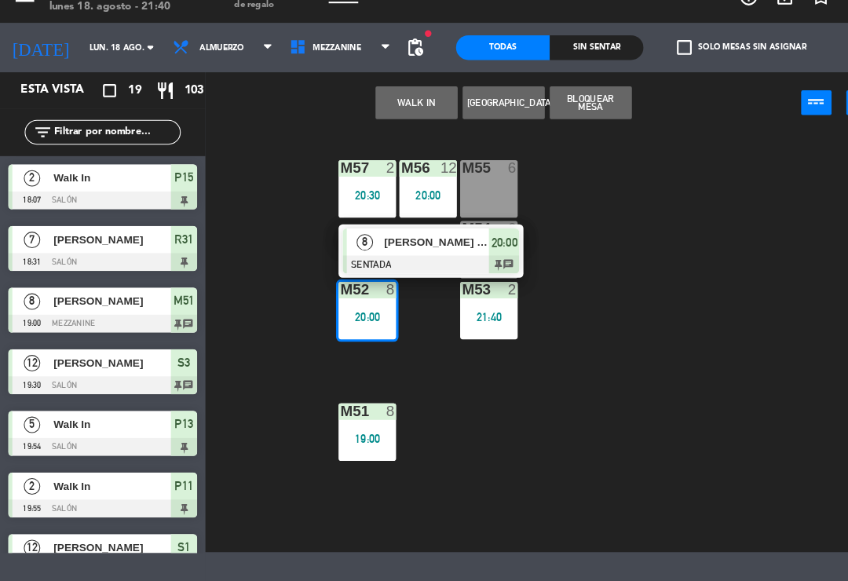
click at [401, 248] on span "[PERSON_NAME] [PERSON_NAME]" at bounding box center [418, 256] width 101 height 16
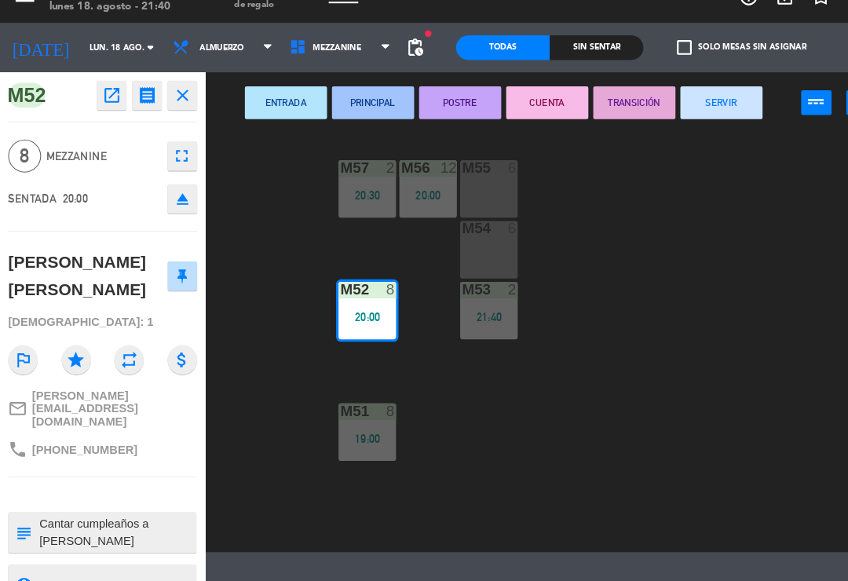
click at [361, 108] on button "PRINCIPAL" at bounding box center [356, 123] width 79 height 31
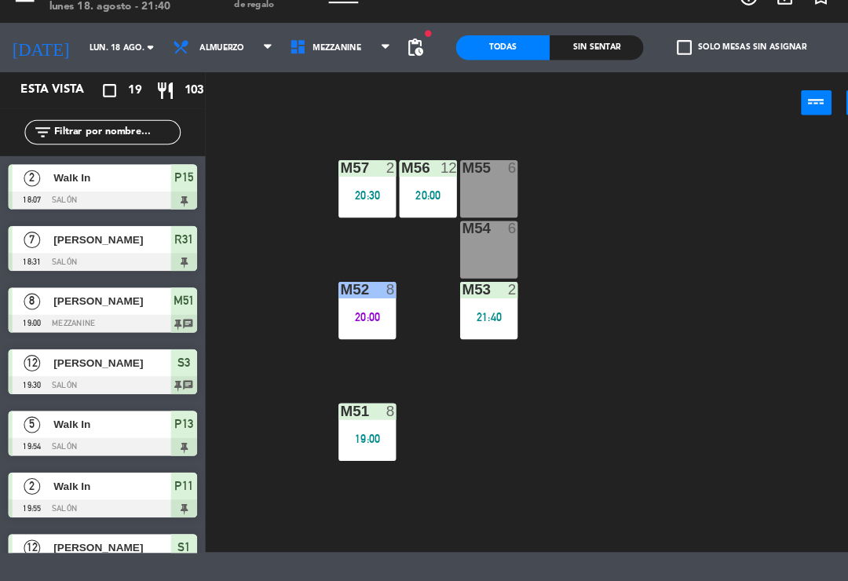
click at [361, 411] on div "M51 8 19:00" at bounding box center [351, 438] width 55 height 55
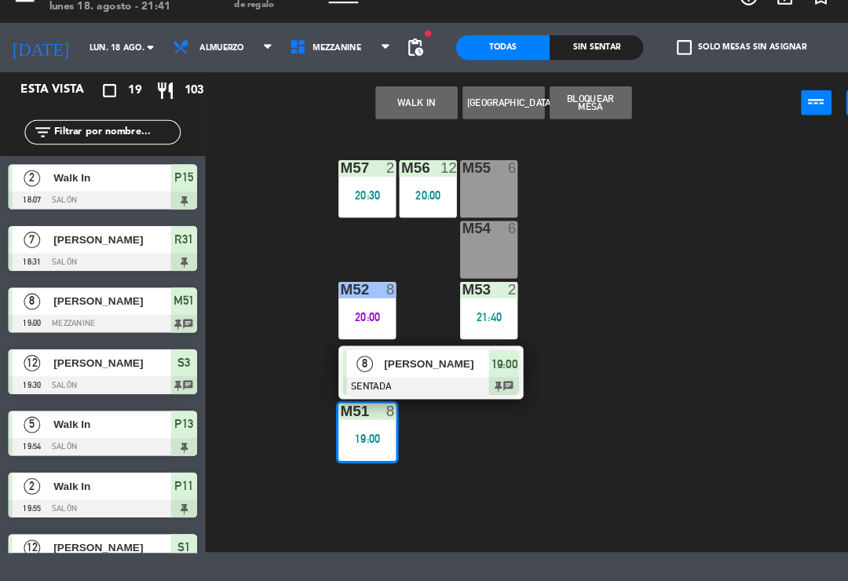
click at [412, 364] on span "[PERSON_NAME]" at bounding box center [418, 372] width 101 height 16
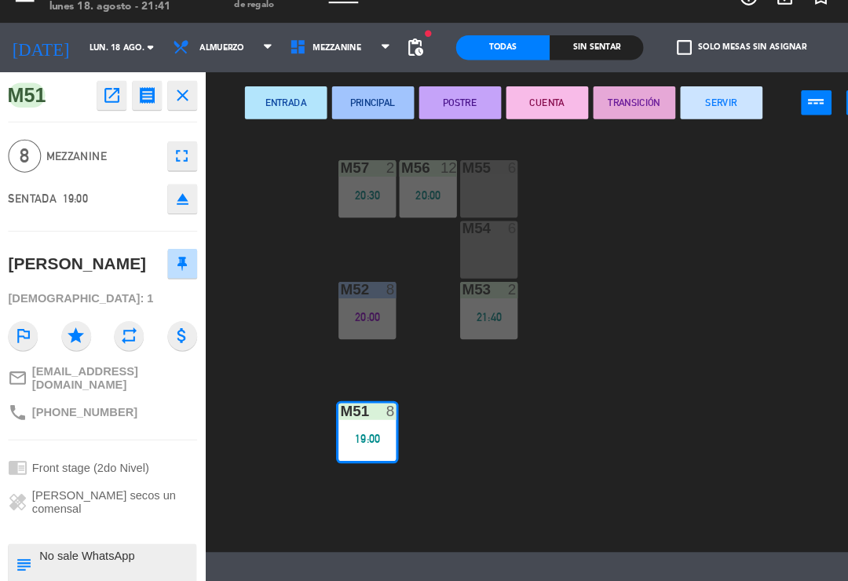
click at [530, 108] on button "CUENTA" at bounding box center [523, 123] width 79 height 31
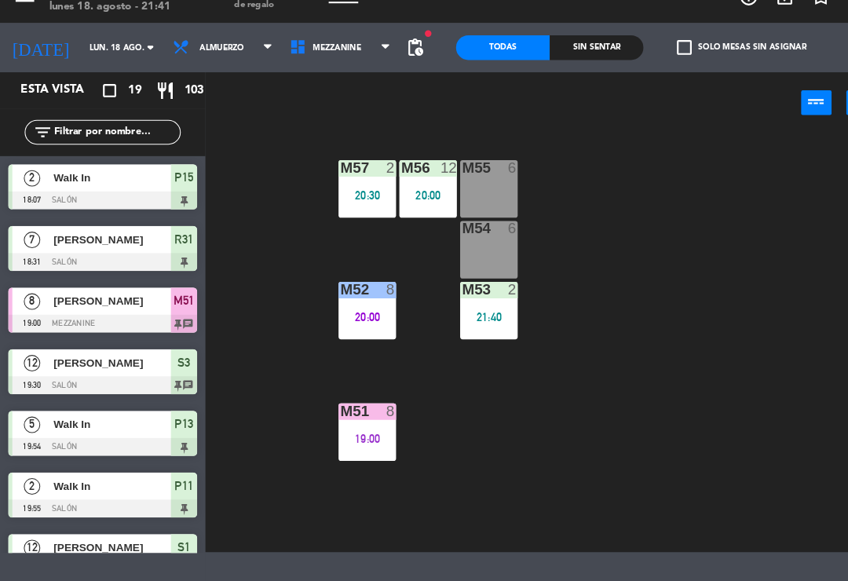
click at [694, 348] on div "M57 2 20:30 M56 12 20:00 M55 6 M54 6 M52 8 20:00 M53 2 21:40 M51 8 19:00" at bounding box center [526, 352] width 643 height 402
click at [352, 411] on div "M51 8 19:00" at bounding box center [351, 438] width 55 height 55
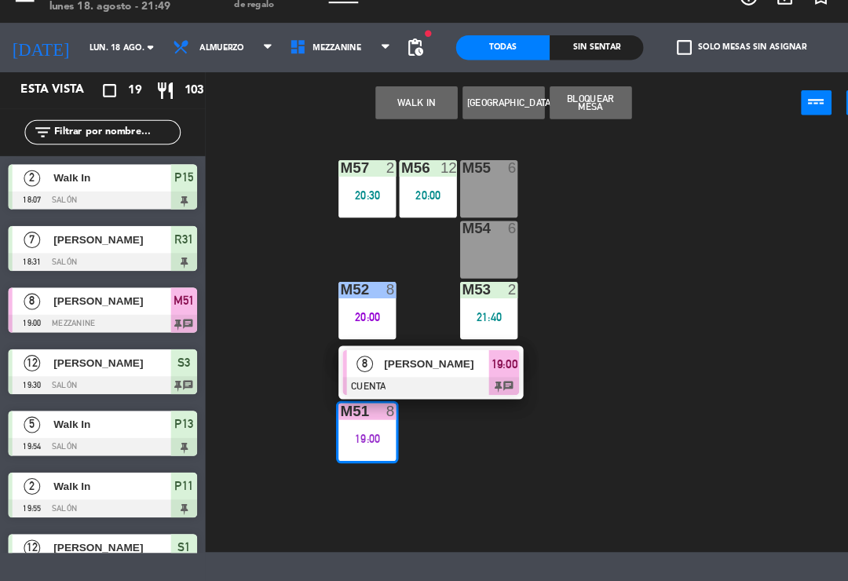
click at [401, 386] on div at bounding box center [412, 394] width 169 height 17
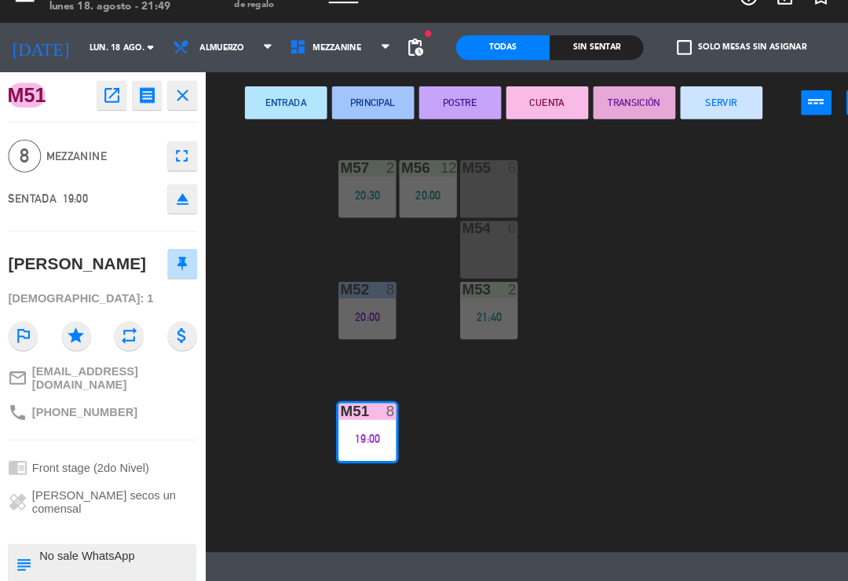
click at [179, 165] on icon "fullscreen" at bounding box center [174, 174] width 19 height 19
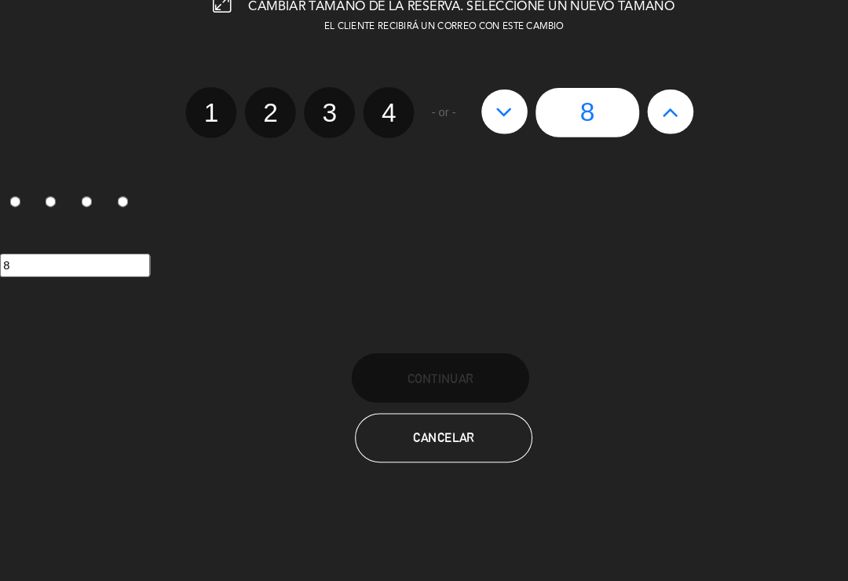
click at [362, 108] on label "4" at bounding box center [371, 132] width 49 height 49
click at [364, 114] on input "4" at bounding box center [369, 119] width 10 height 10
radio input "true"
radio input "false"
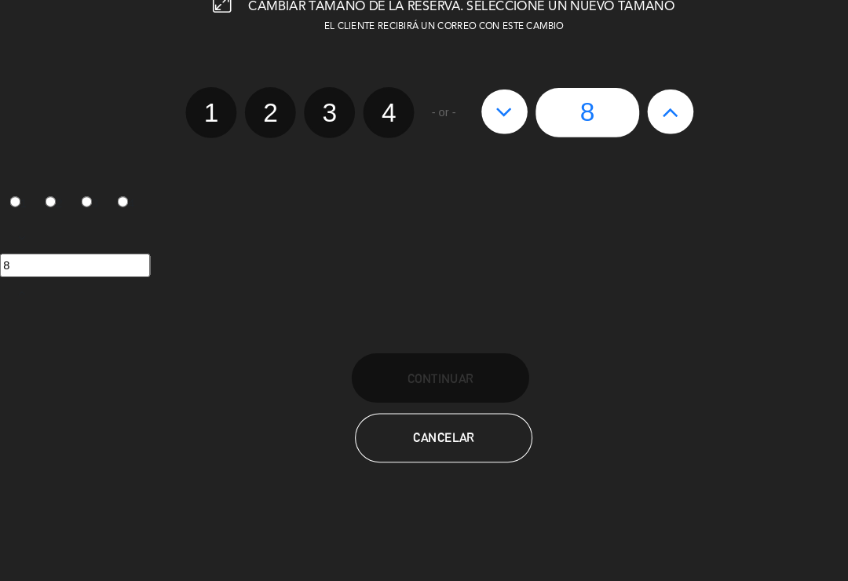
radio input "false"
radio input "true"
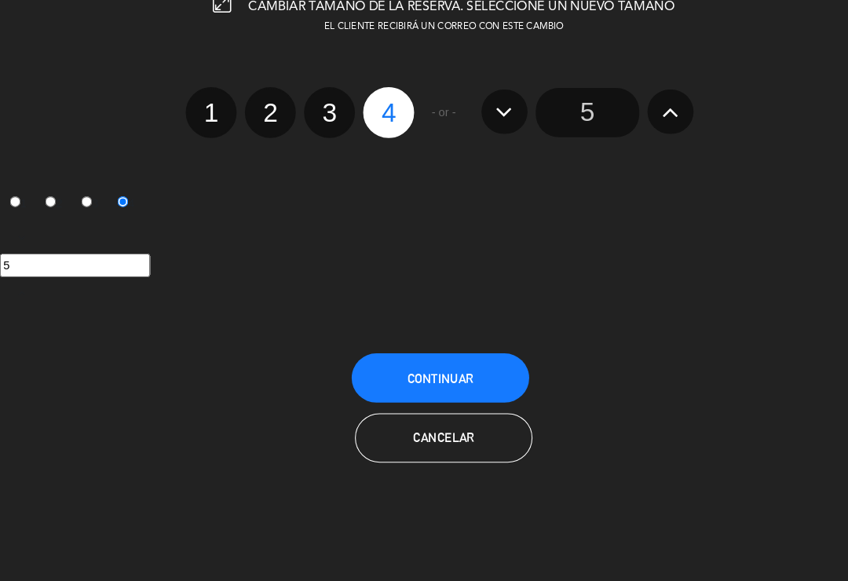
click at [425, 380] on span "Continuar" at bounding box center [421, 386] width 63 height 13
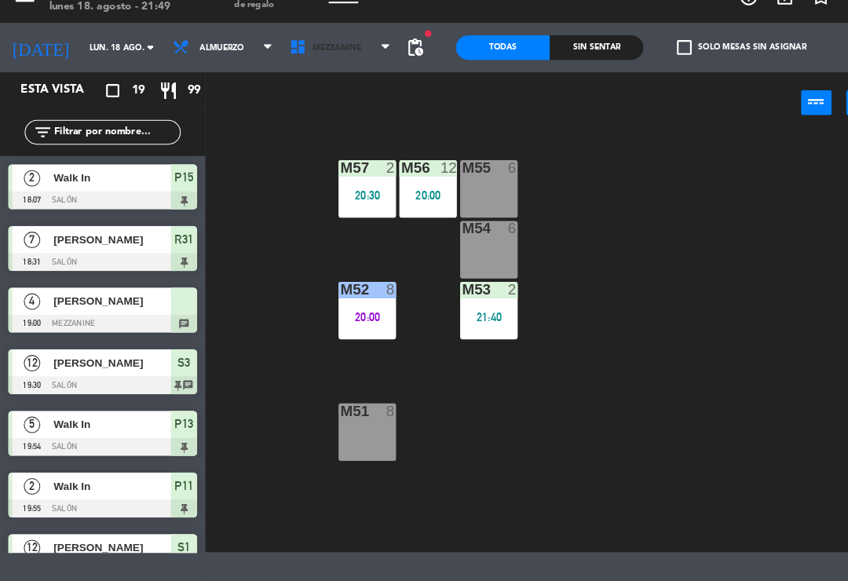
click at [306, 67] on span "Mezzanine" at bounding box center [322, 71] width 46 height 9
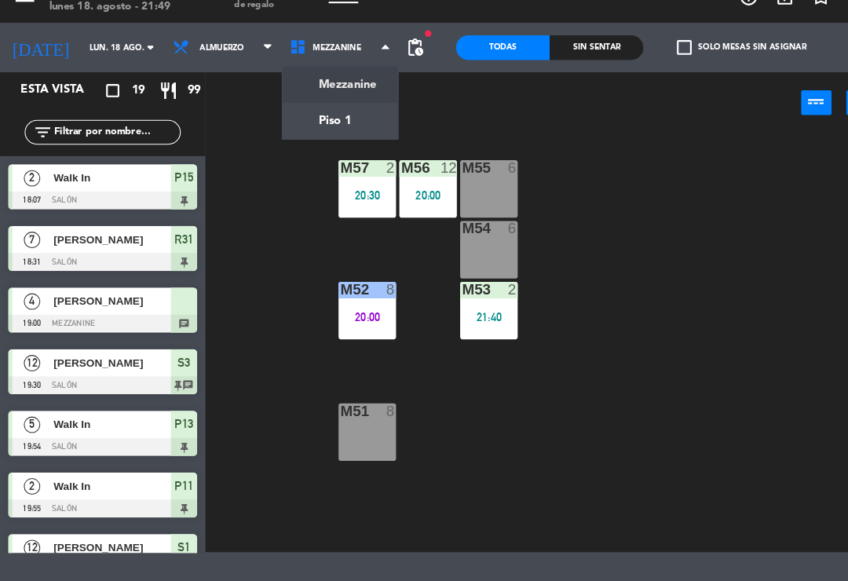
click at [334, 111] on ng-component "menu Palma y [PERSON_NAME] lunes 18. agosto - 21:49 Mis reservas Mapa de mesas …" at bounding box center [424, 276] width 848 height 553
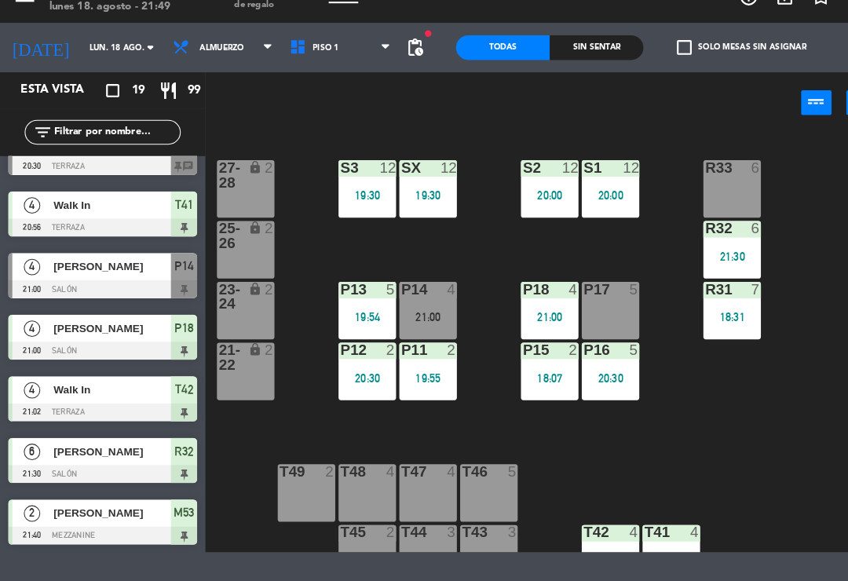
click at [578, 47] on div "Todas Sin sentar" at bounding box center [525, 70] width 179 height 47
click at [580, 59] on div "Sin sentar" at bounding box center [570, 71] width 90 height 24
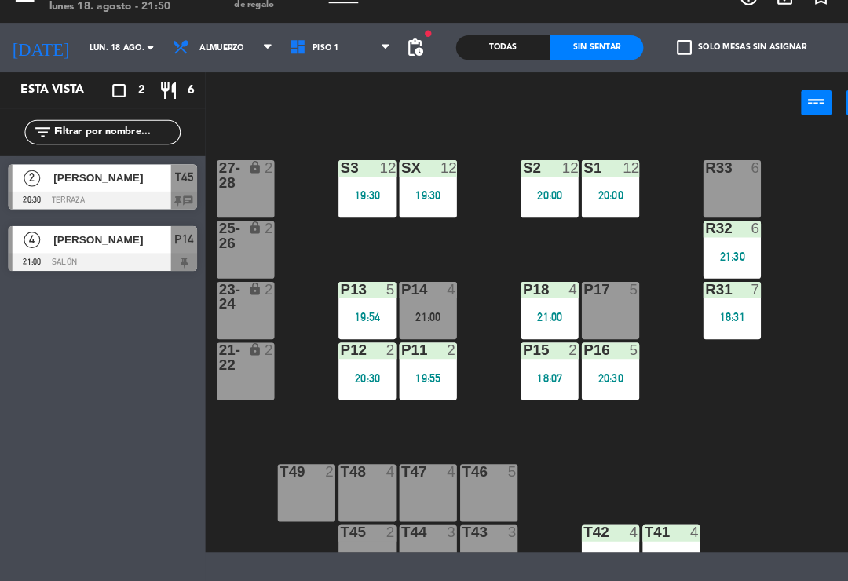
click at [417, 295] on div "P14 4" at bounding box center [409, 303] width 55 height 16
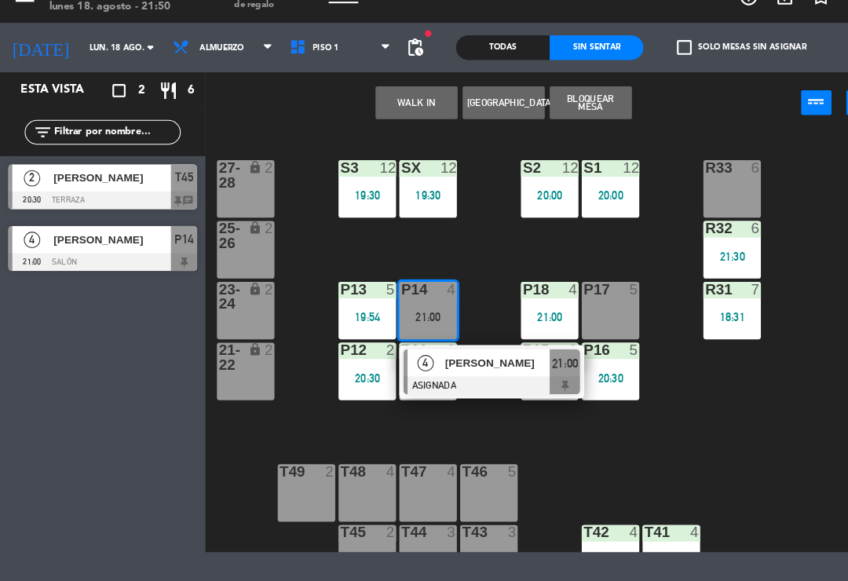
click at [577, 306] on div "P17 5" at bounding box center [583, 322] width 55 height 55
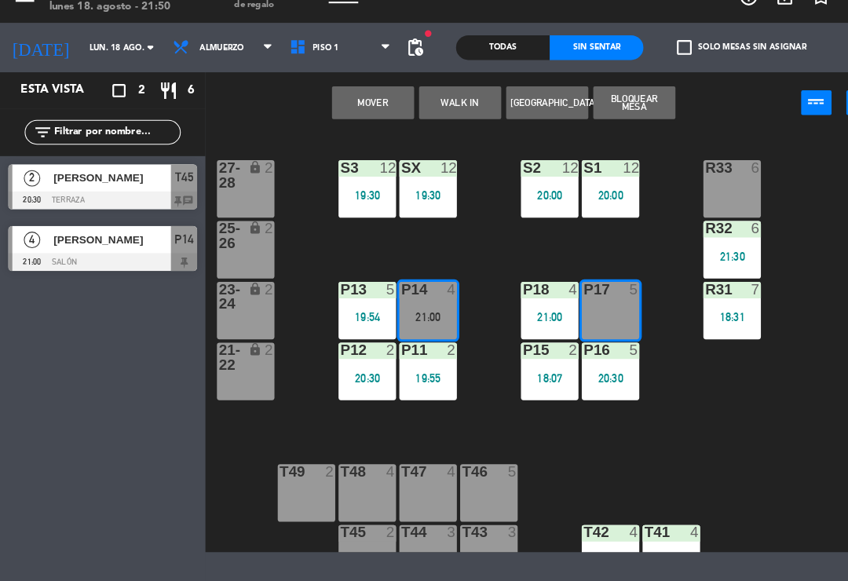
click at [356, 108] on button "Mover" at bounding box center [356, 123] width 79 height 31
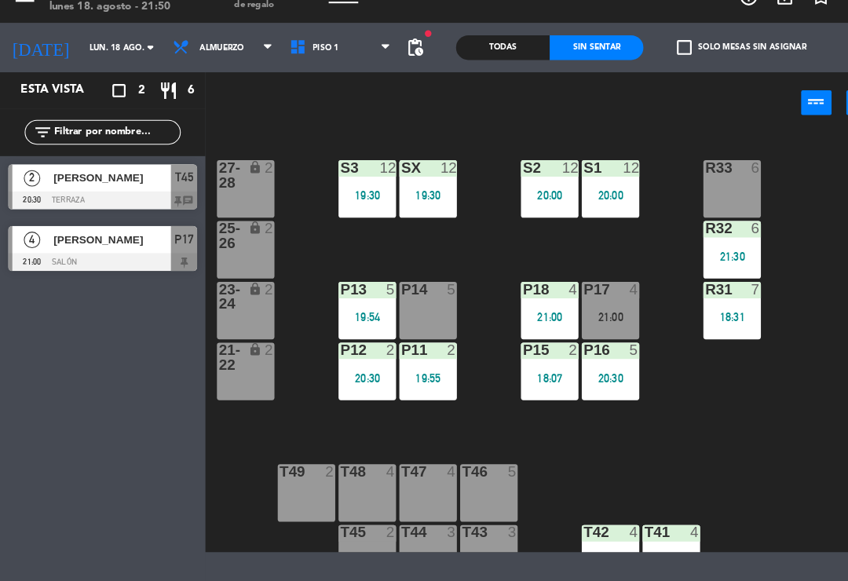
click at [481, 59] on div "Todas" at bounding box center [481, 71] width 90 height 24
